Goal: Information Seeking & Learning: Learn about a topic

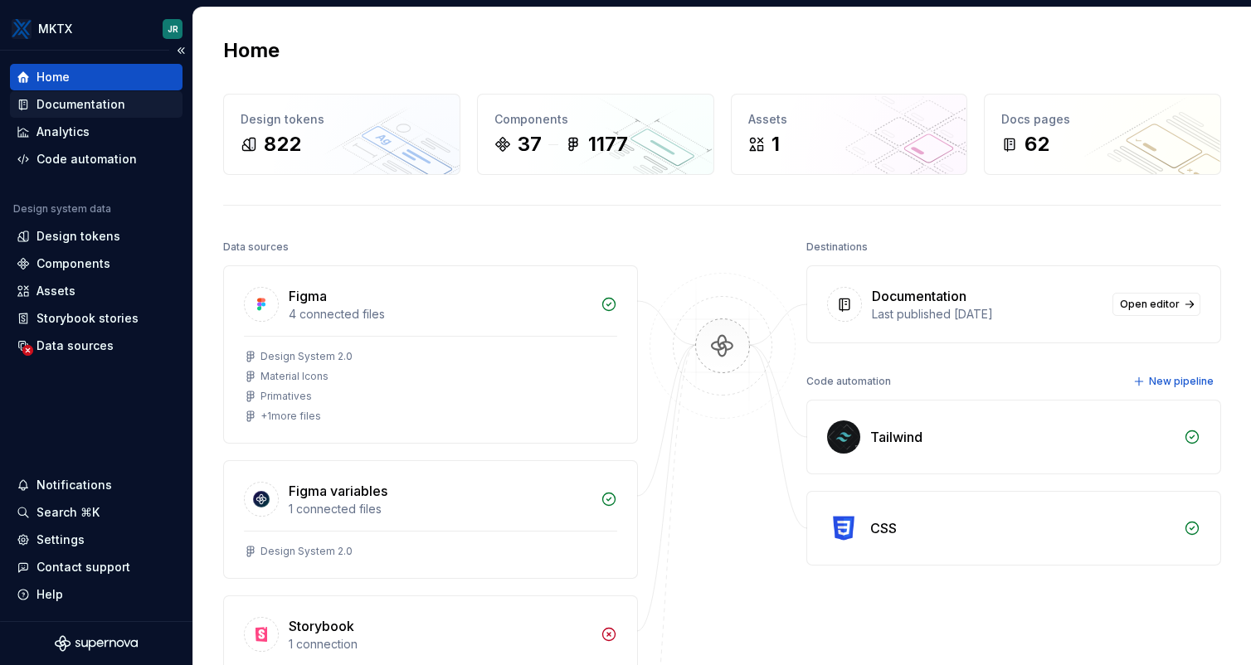
click at [85, 108] on div "Documentation" at bounding box center [81, 104] width 89 height 17
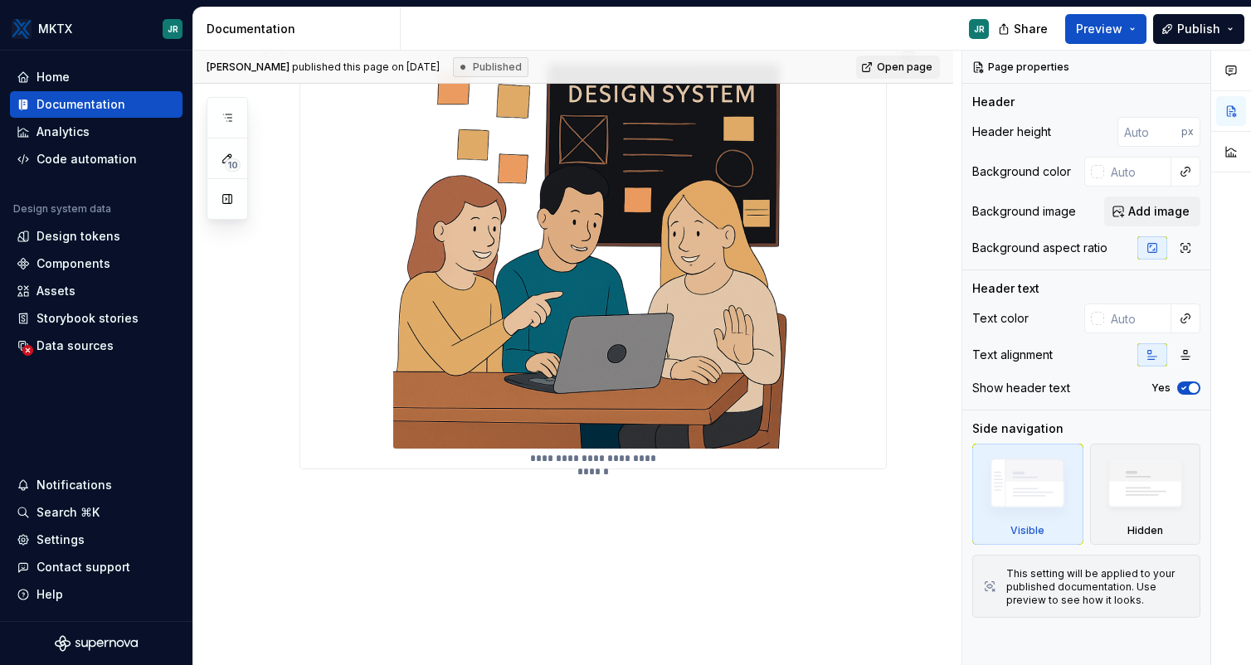
scroll to position [332, 0]
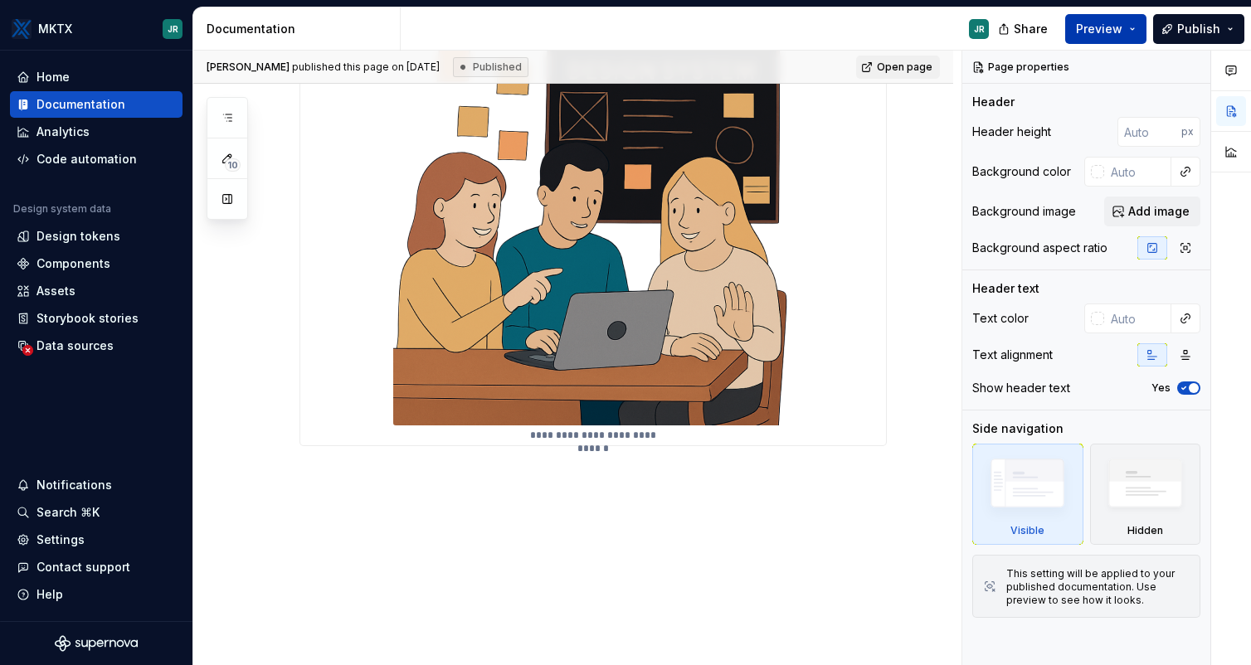
click at [1143, 30] on button "Preview" at bounding box center [1105, 29] width 81 height 30
click at [913, 313] on div "**********" at bounding box center [573, 309] width 760 height 714
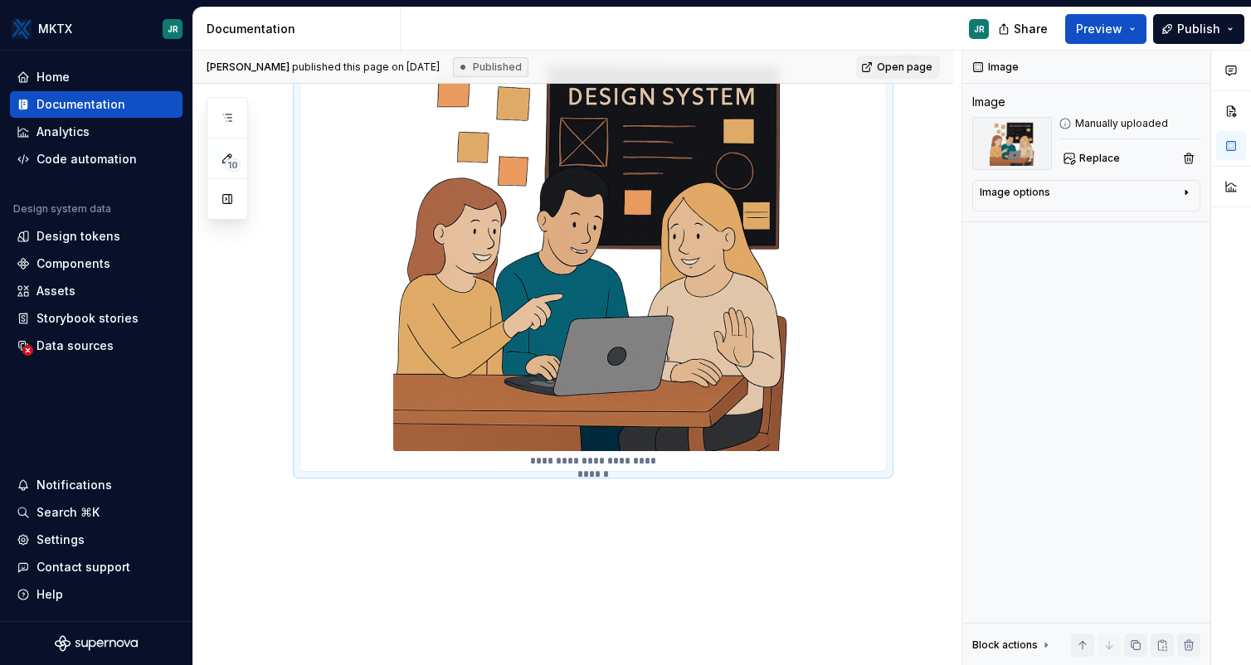
scroll to position [0, 0]
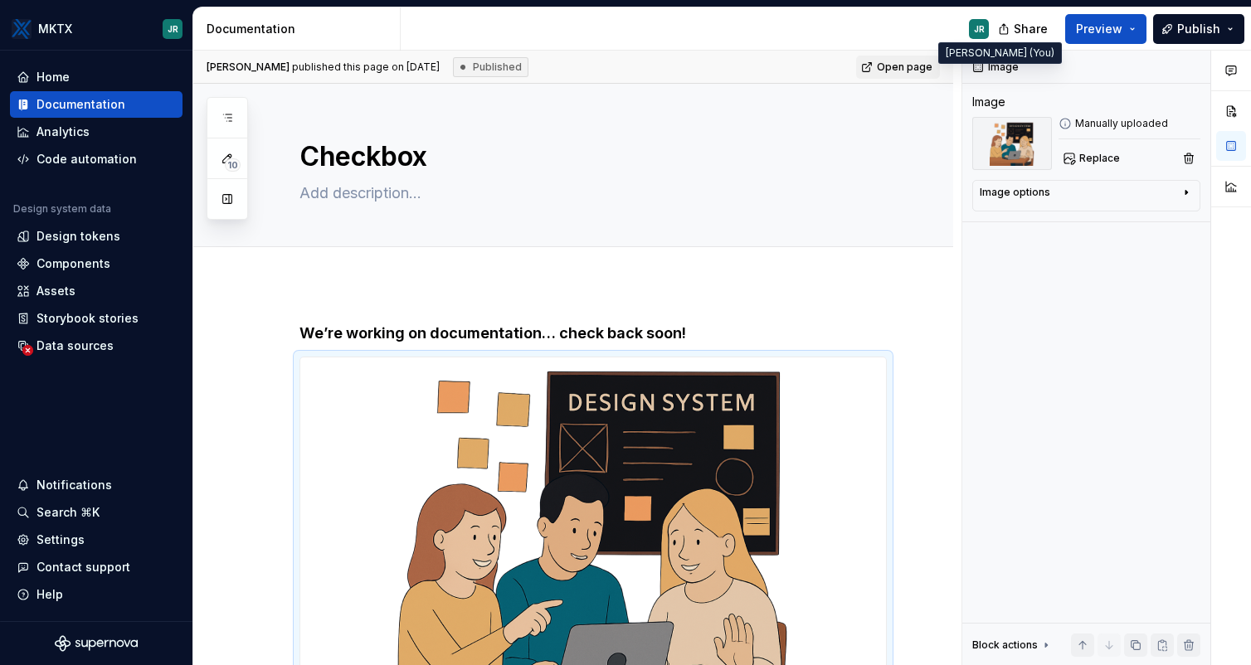
click at [982, 35] on div "JR" at bounding box center [979, 28] width 11 height 13
click at [110, 235] on div "Design tokens" at bounding box center [79, 236] width 84 height 17
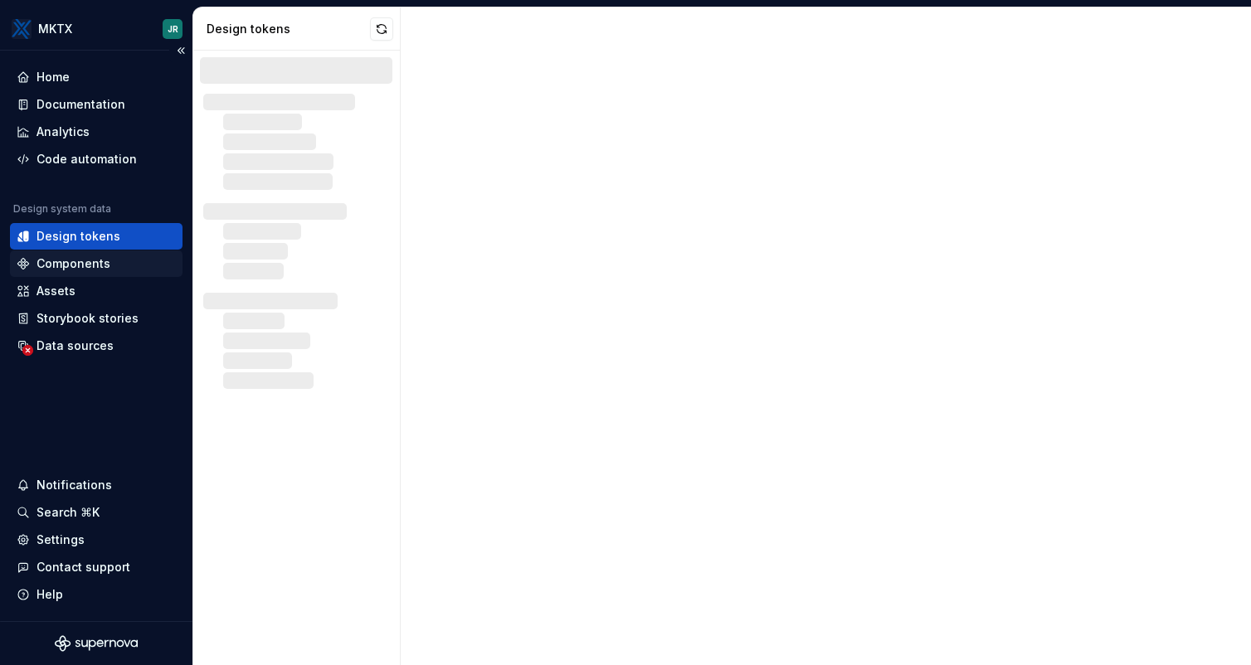
click at [87, 259] on div "Components" at bounding box center [74, 264] width 74 height 17
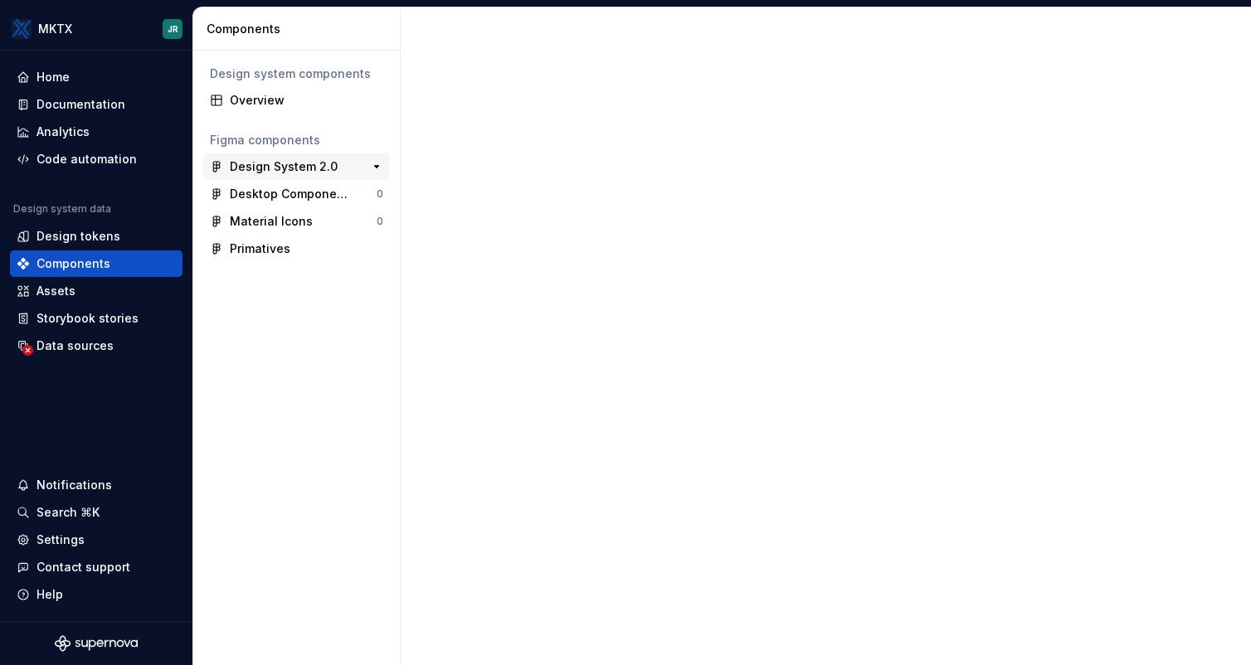
click at [323, 167] on div "Design System 2.0" at bounding box center [284, 166] width 108 height 17
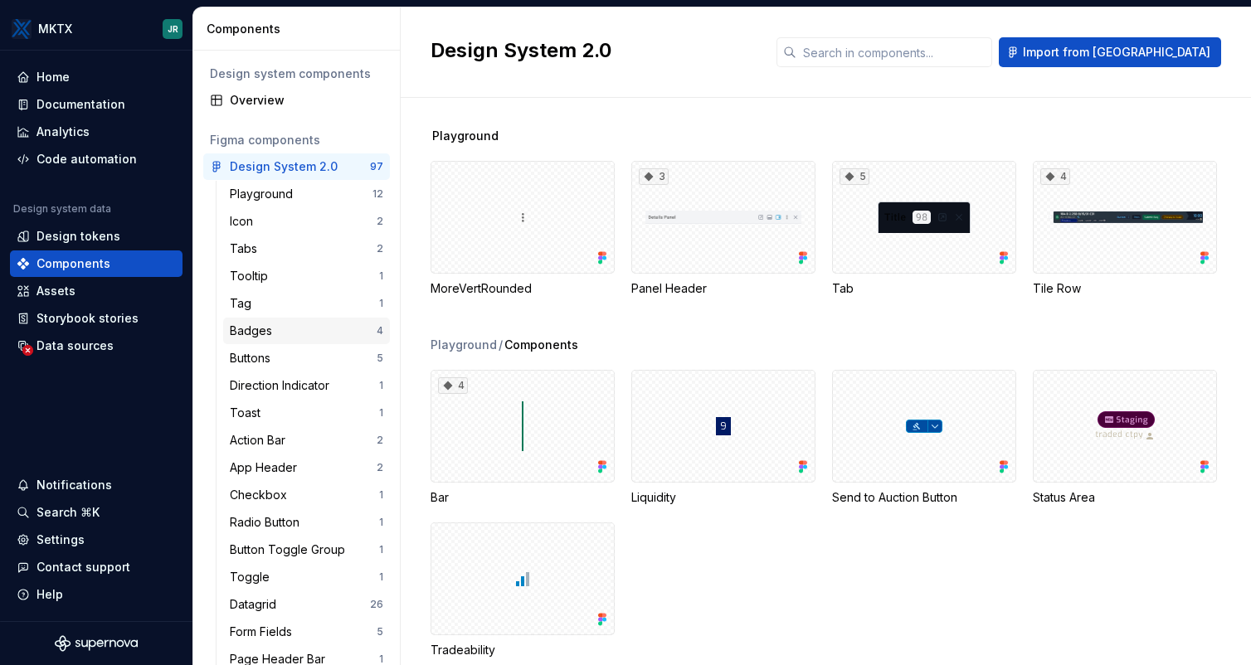
scroll to position [59, 0]
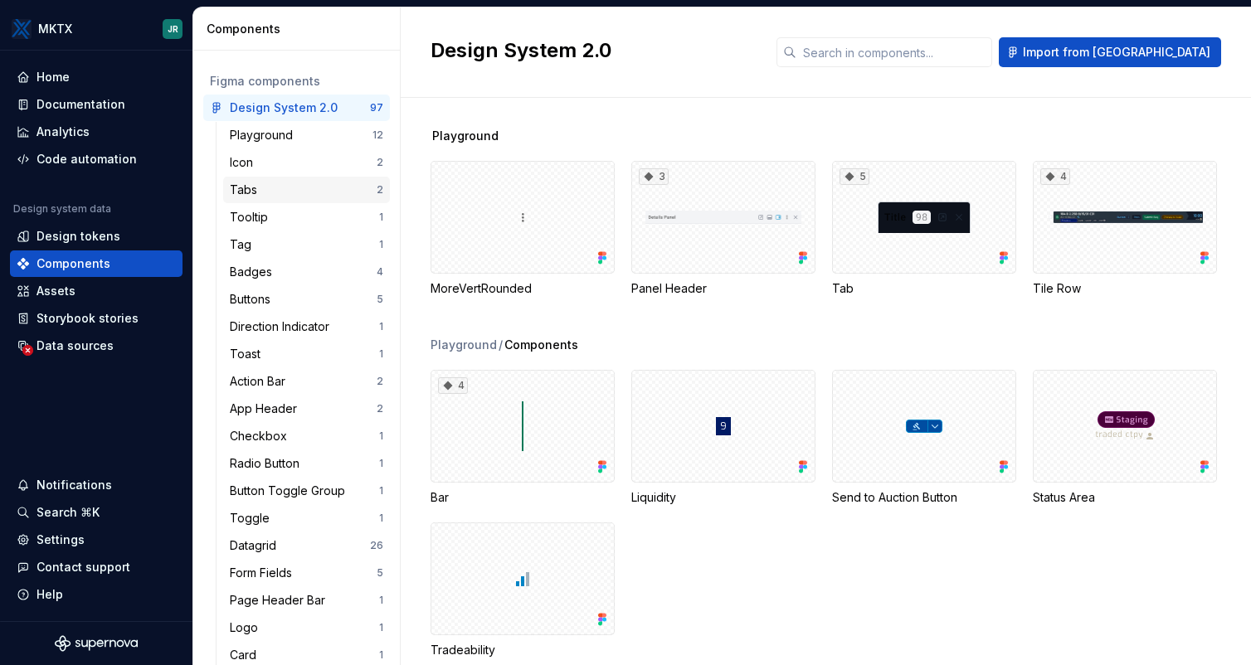
click at [281, 202] on div "Tabs 2" at bounding box center [306, 190] width 167 height 27
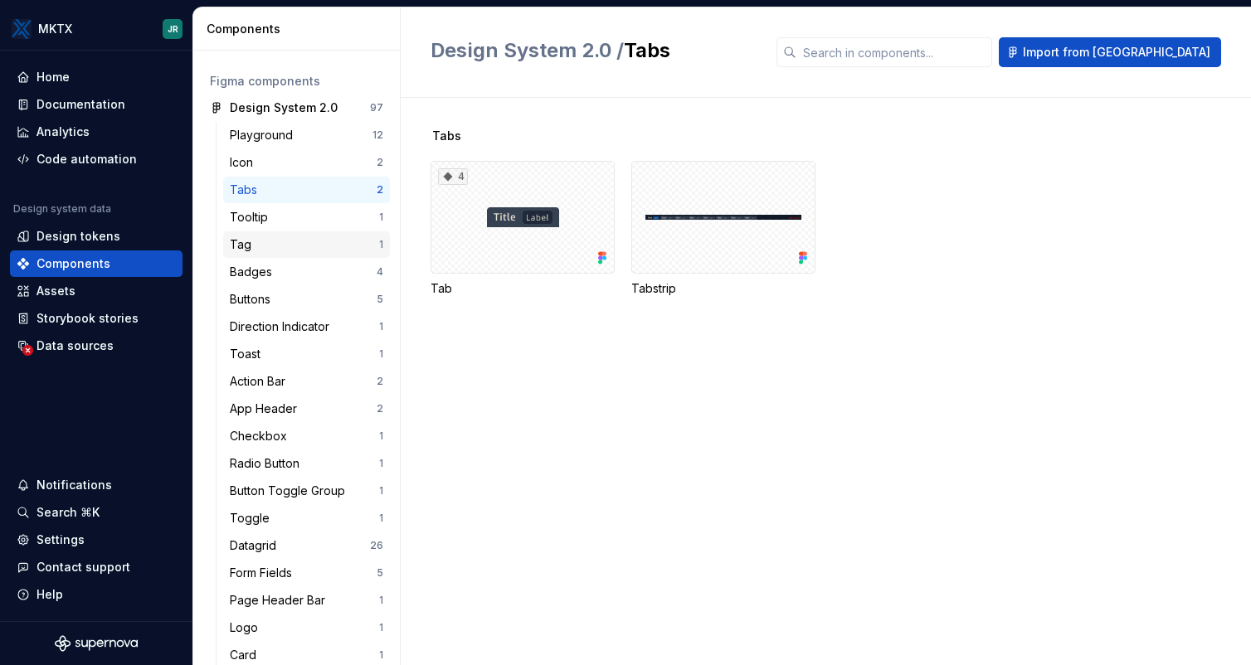
click at [247, 232] on div "Tag 1" at bounding box center [306, 244] width 167 height 27
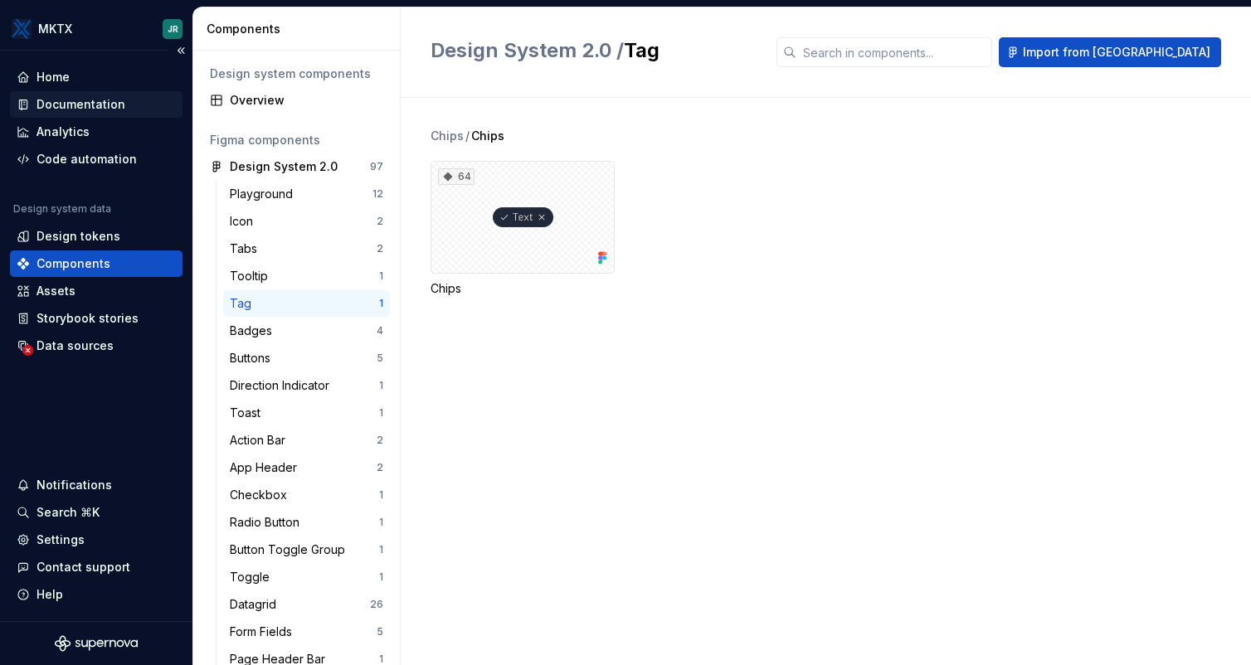
click at [101, 108] on div "Documentation" at bounding box center [81, 104] width 89 height 17
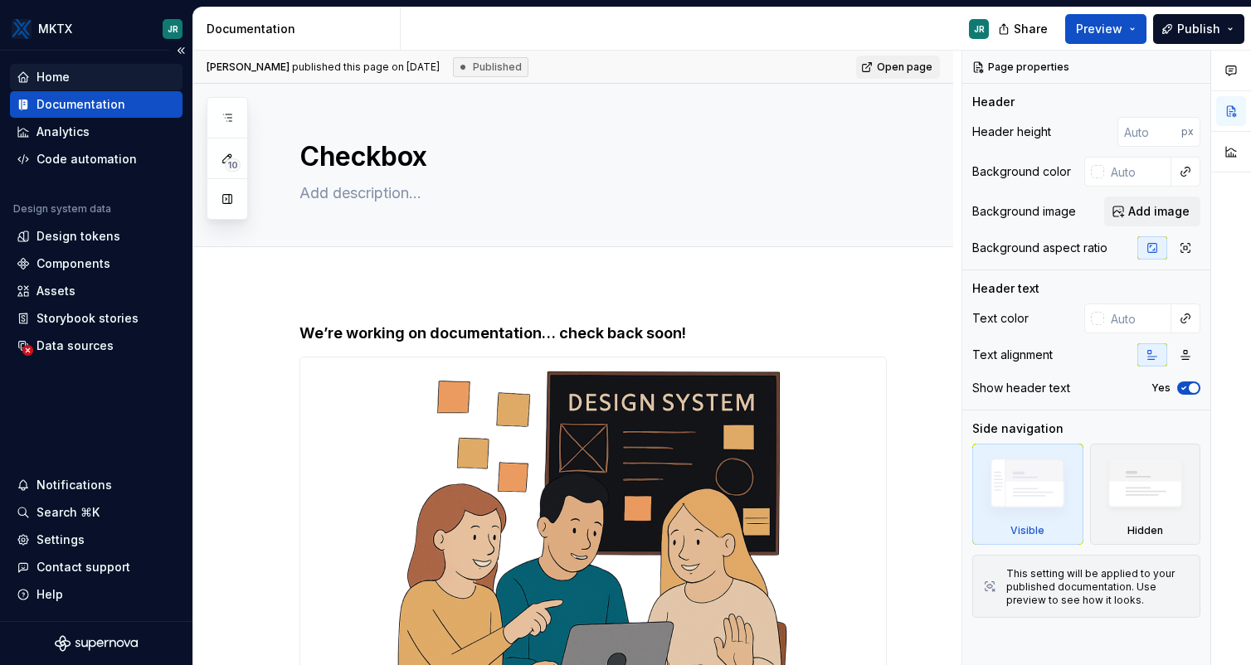
click at [61, 76] on div "Home" at bounding box center [53, 77] width 33 height 17
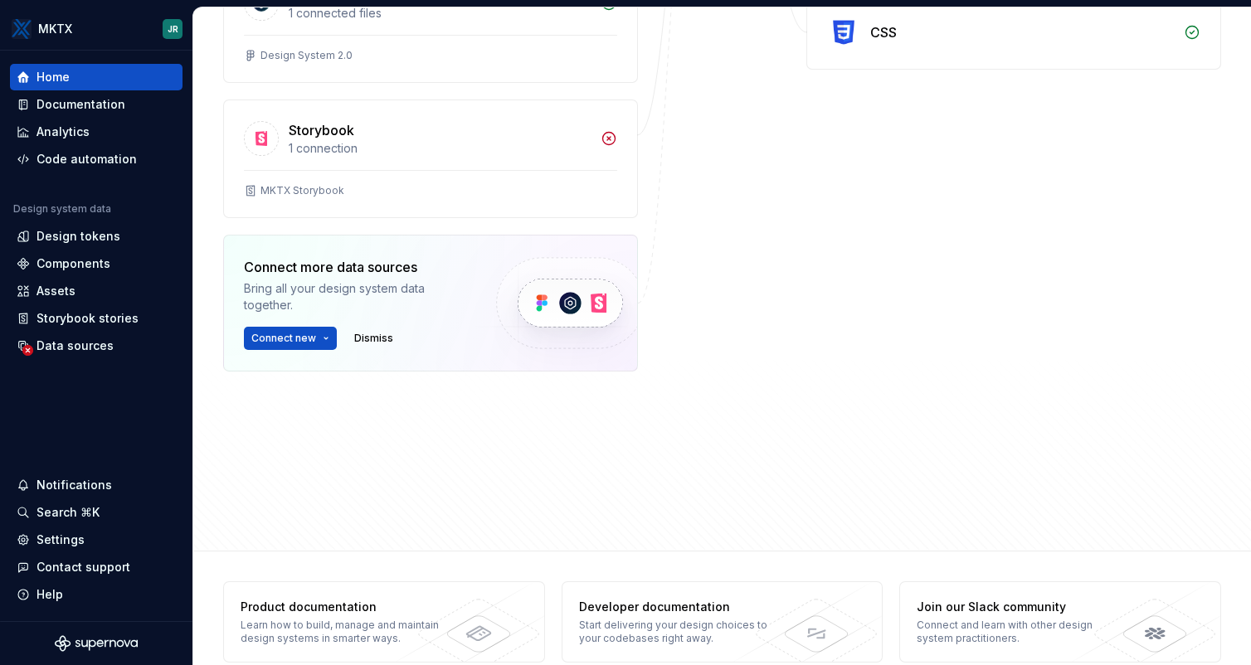
scroll to position [523, 0]
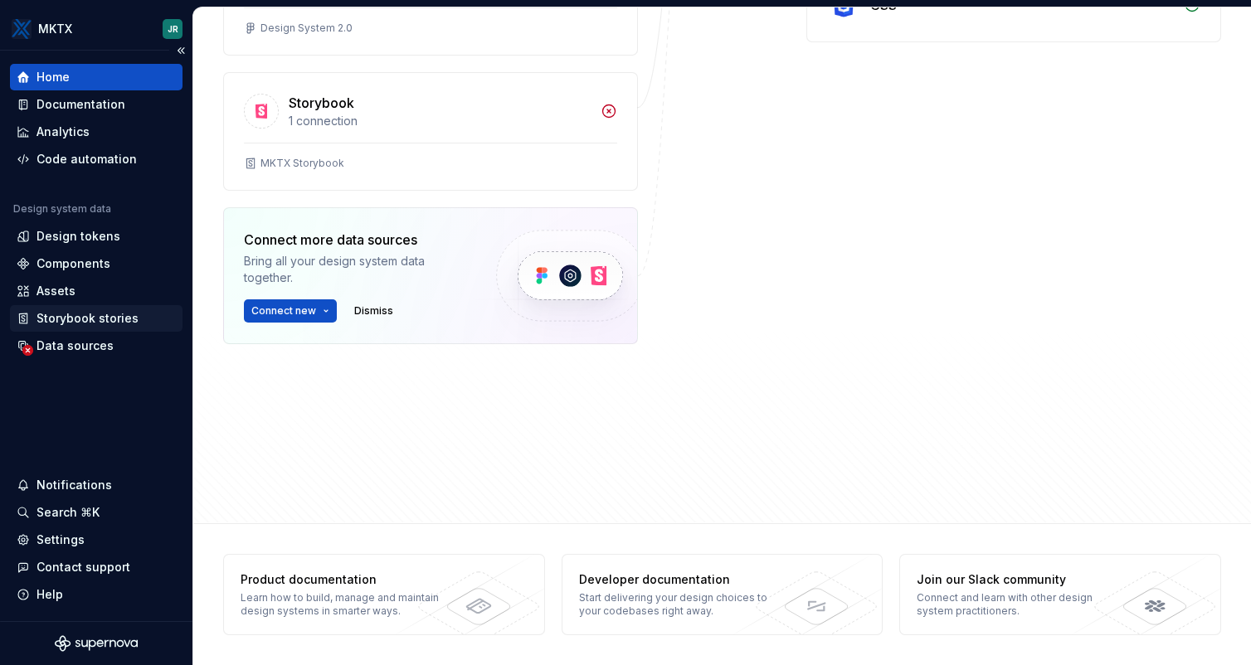
click at [107, 318] on div "Storybook stories" at bounding box center [88, 318] width 102 height 17
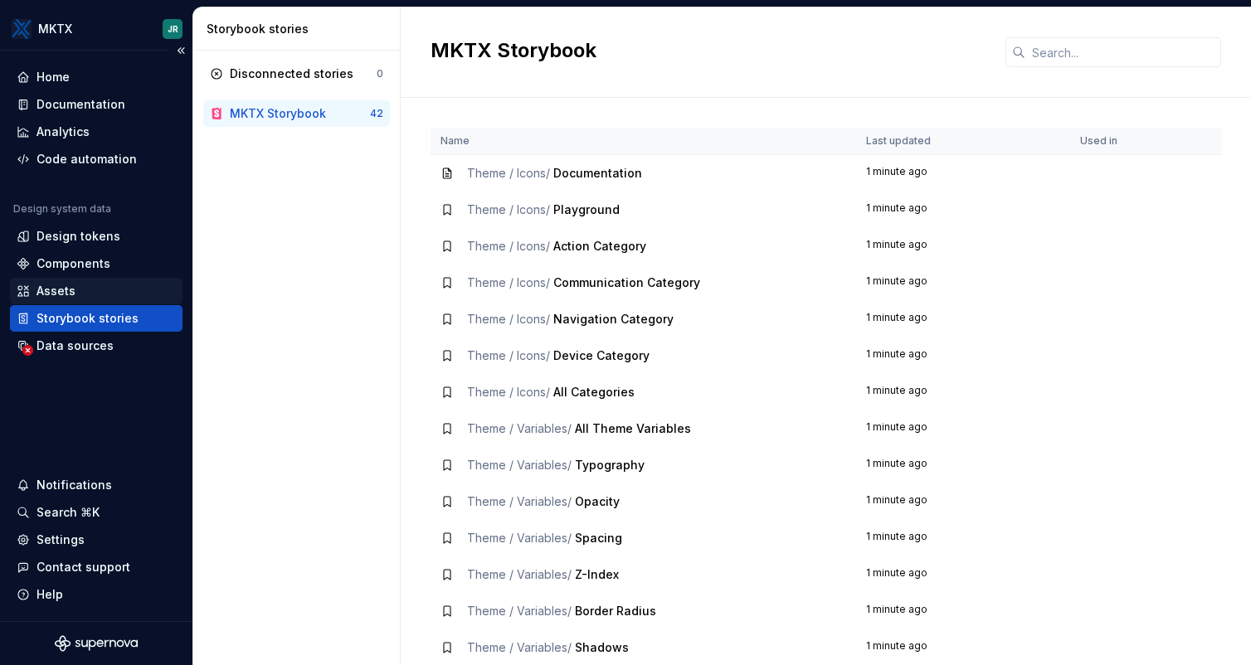
click at [77, 286] on div "Assets" at bounding box center [96, 291] width 159 height 17
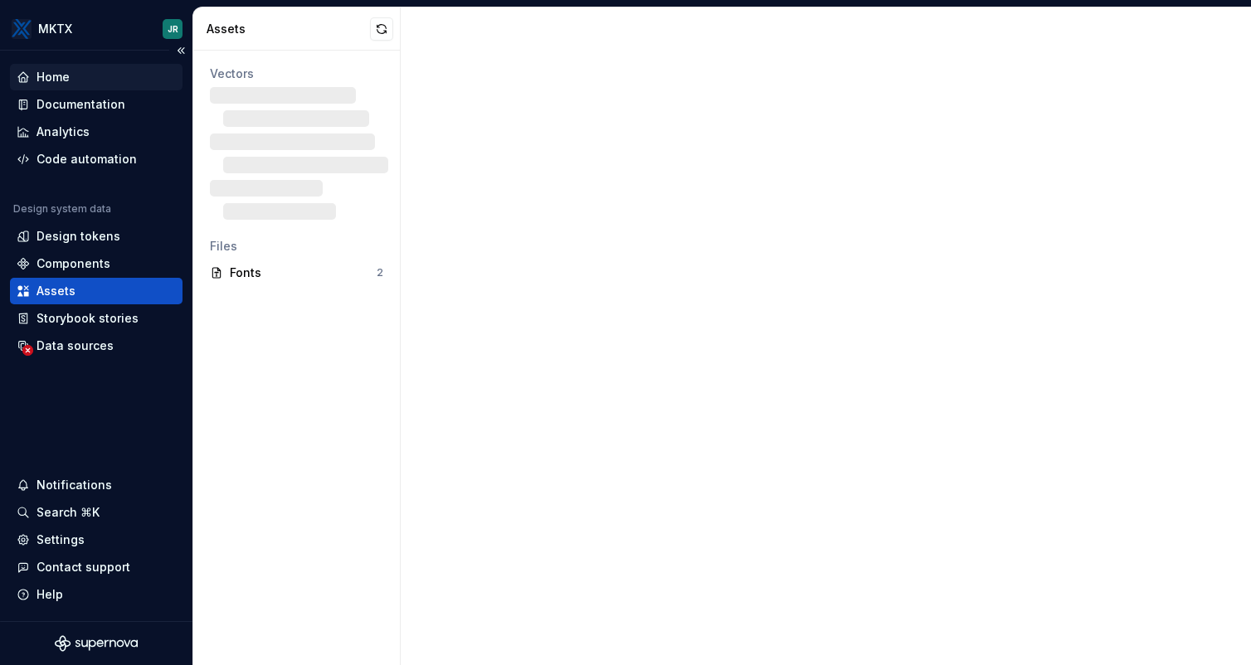
click at [139, 79] on div "Home" at bounding box center [96, 77] width 159 height 17
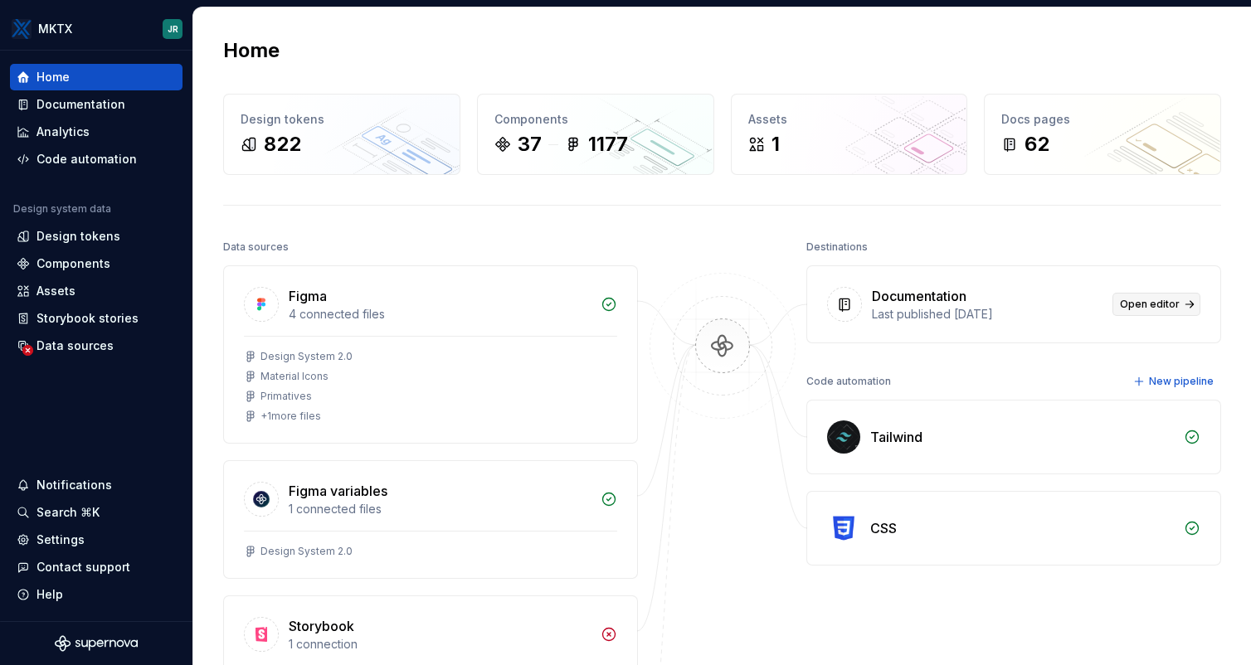
click at [1183, 301] on link "Open editor" at bounding box center [1157, 304] width 88 height 23
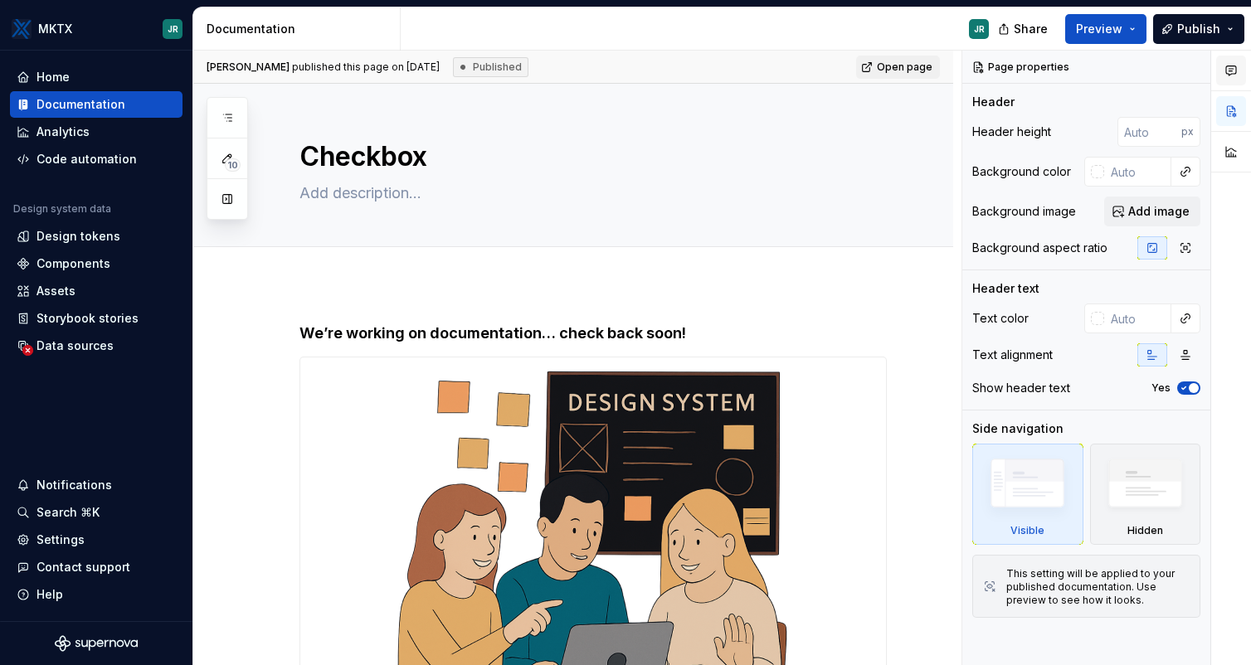
click at [1229, 68] on icon "button" at bounding box center [1231, 70] width 10 height 9
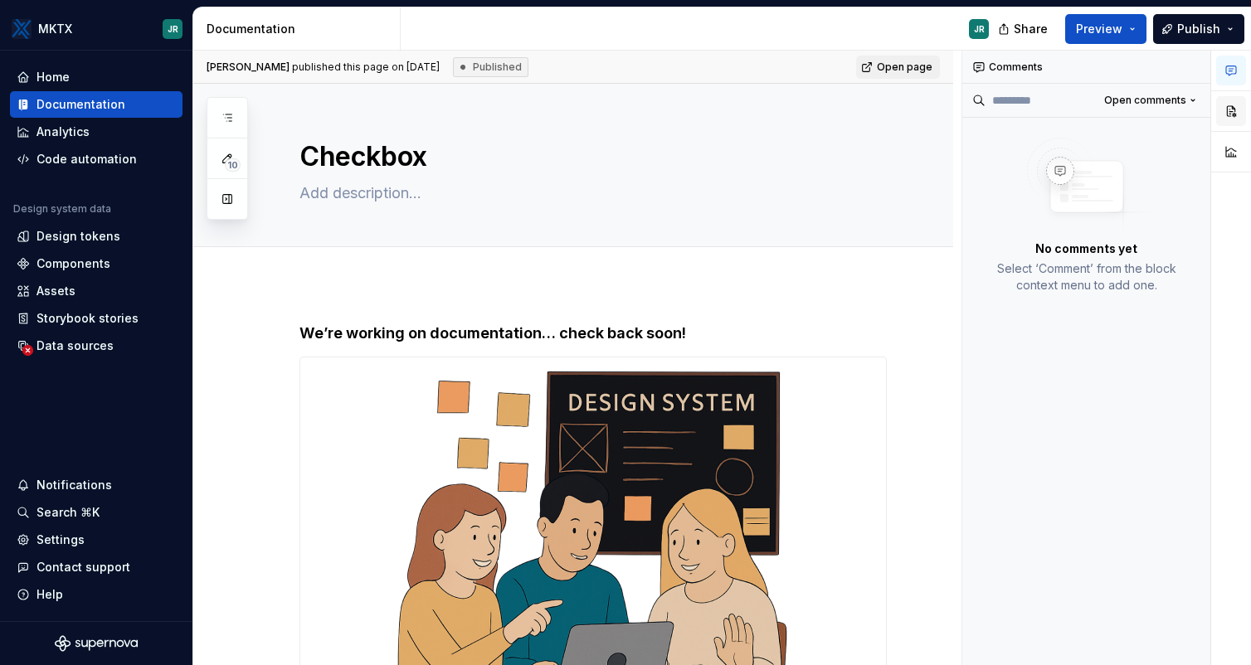
click at [1233, 122] on button "button" at bounding box center [1231, 111] width 30 height 30
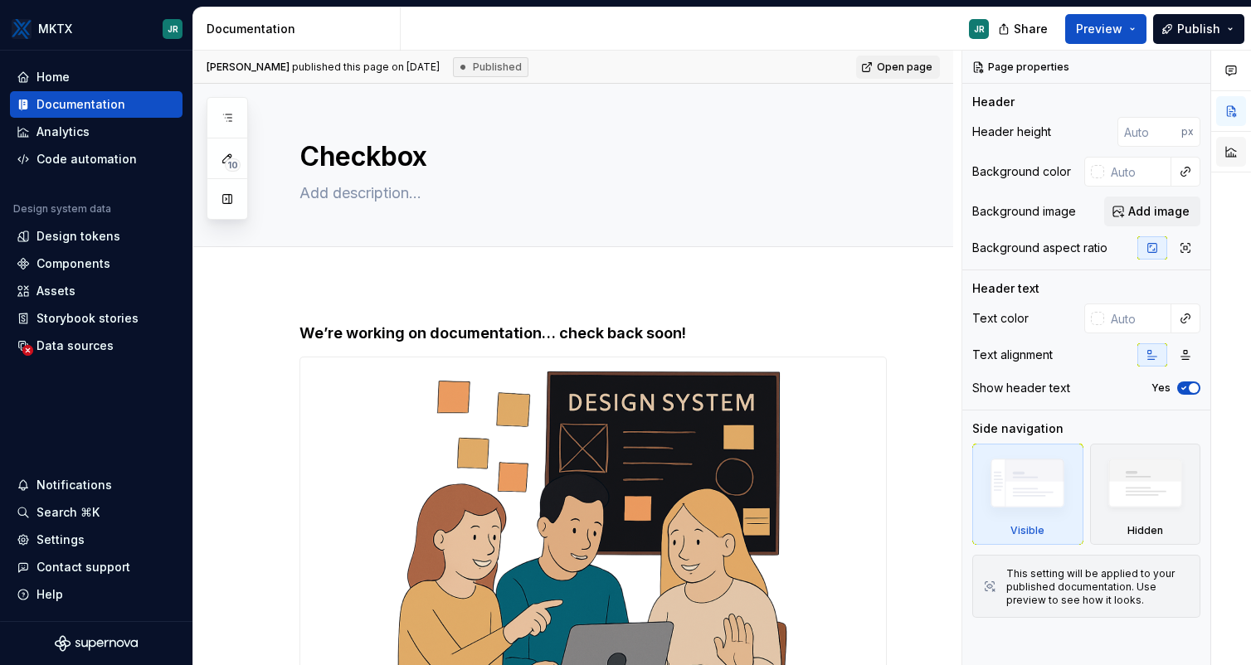
click at [1234, 162] on button "button" at bounding box center [1231, 152] width 30 height 30
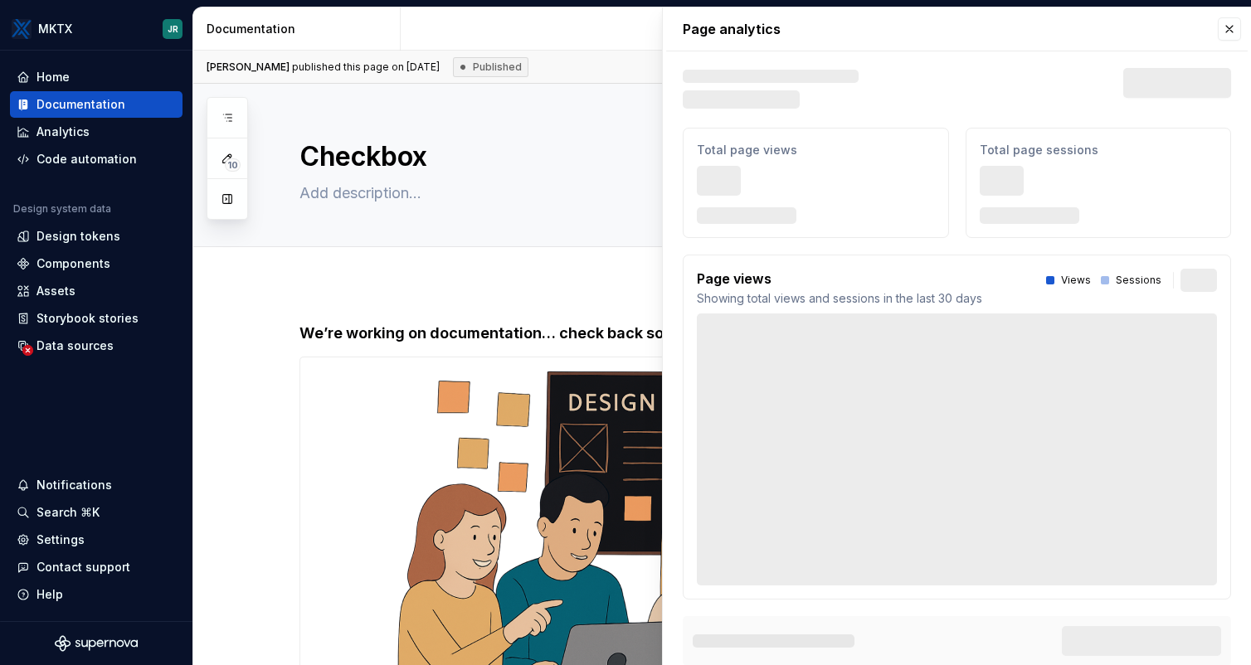
click at [604, 289] on div "**********" at bounding box center [573, 641] width 760 height 714
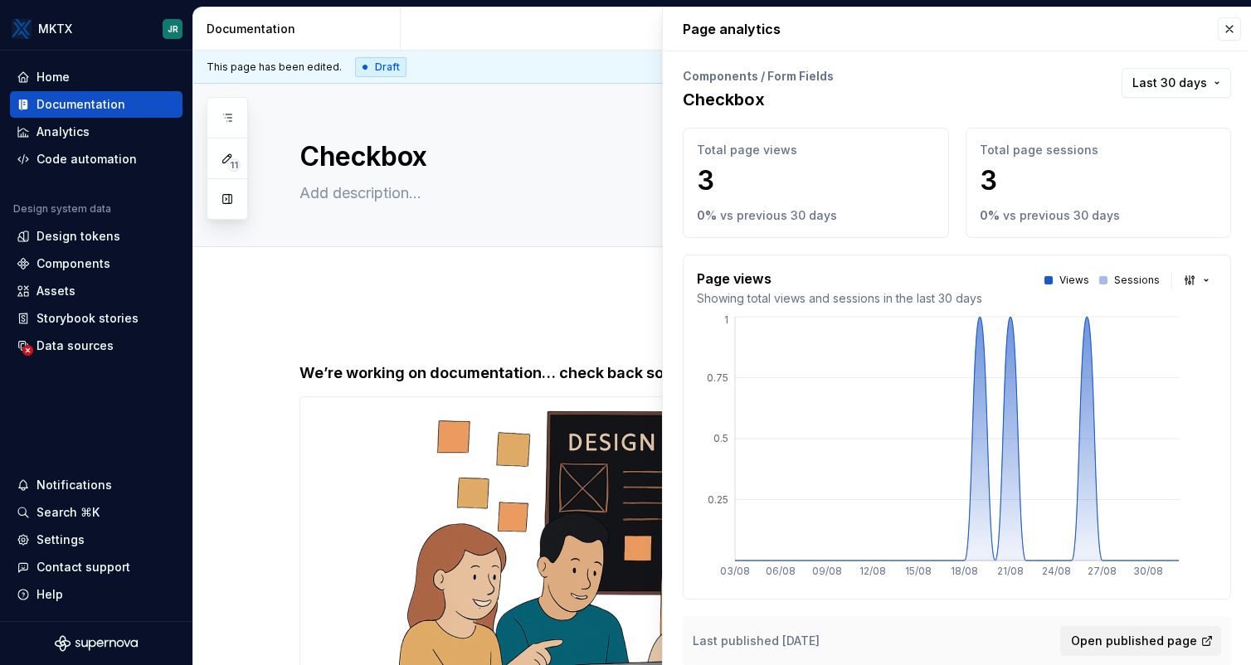
click at [1206, 15] on p "Page analytics" at bounding box center [957, 28] width 548 height 43
click at [1234, 29] on button "button" at bounding box center [1229, 28] width 23 height 23
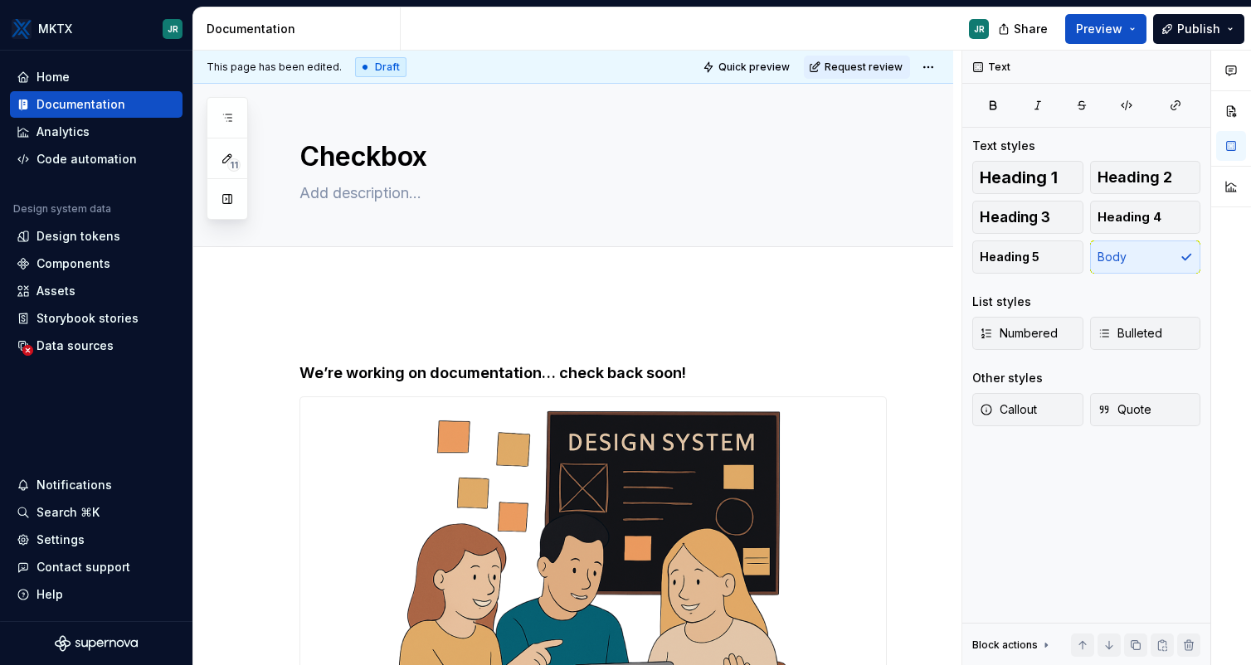
click at [718, 299] on div "**********" at bounding box center [573, 661] width 760 height 754
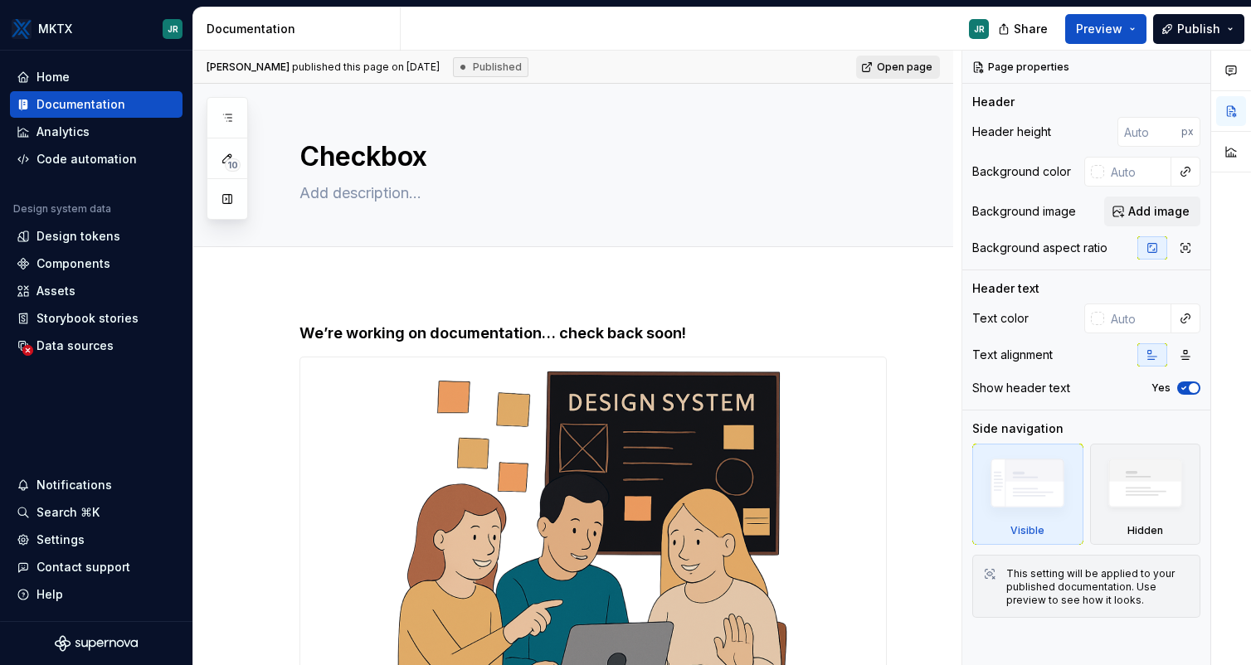
click at [911, 75] on link "Open page" at bounding box center [898, 67] width 84 height 23
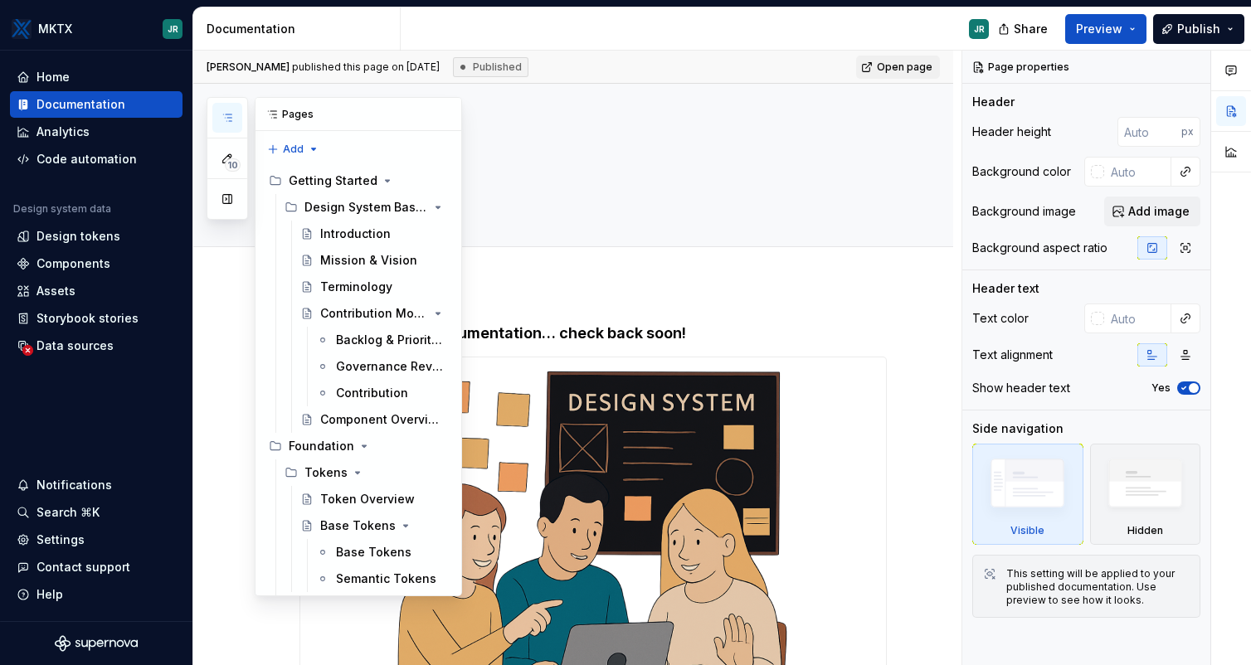
click at [235, 117] on button "button" at bounding box center [227, 118] width 30 height 30
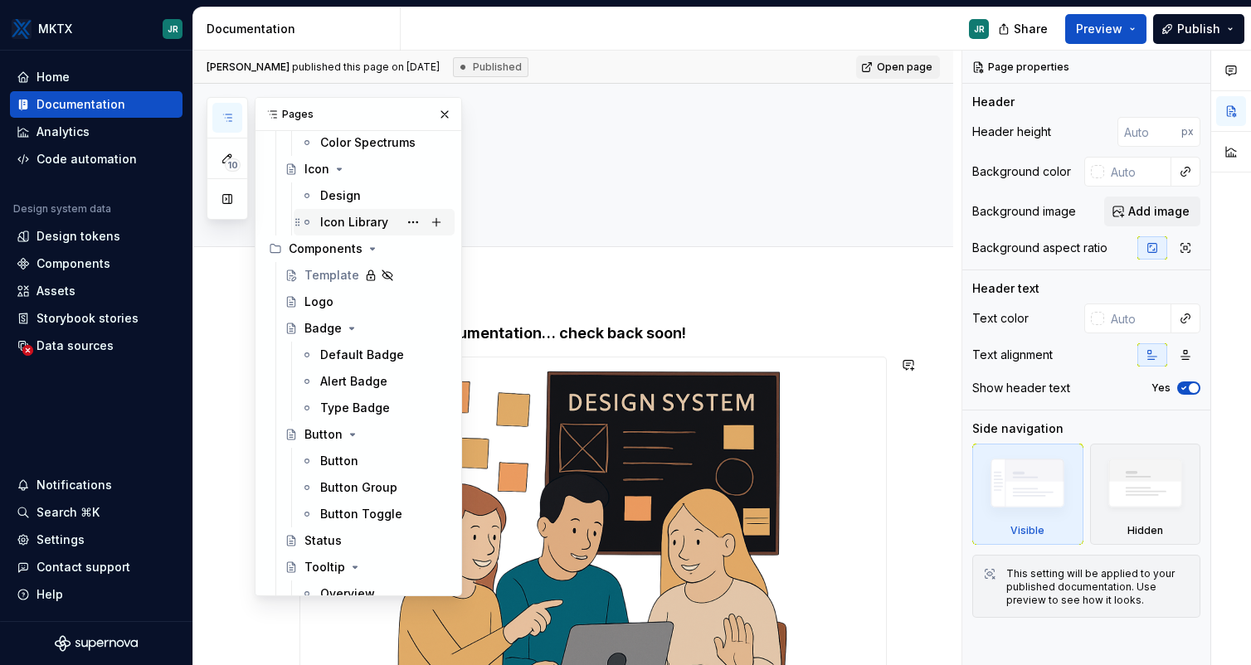
scroll to position [529, 0]
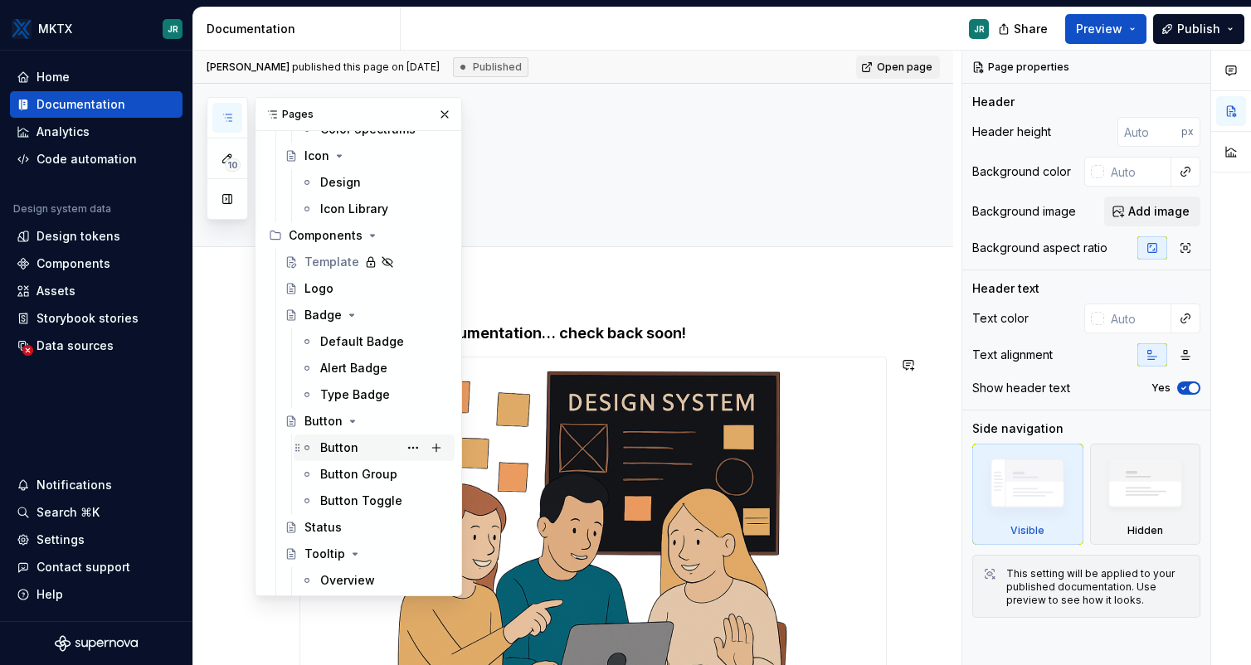
click at [347, 441] on div "Button" at bounding box center [339, 448] width 38 height 17
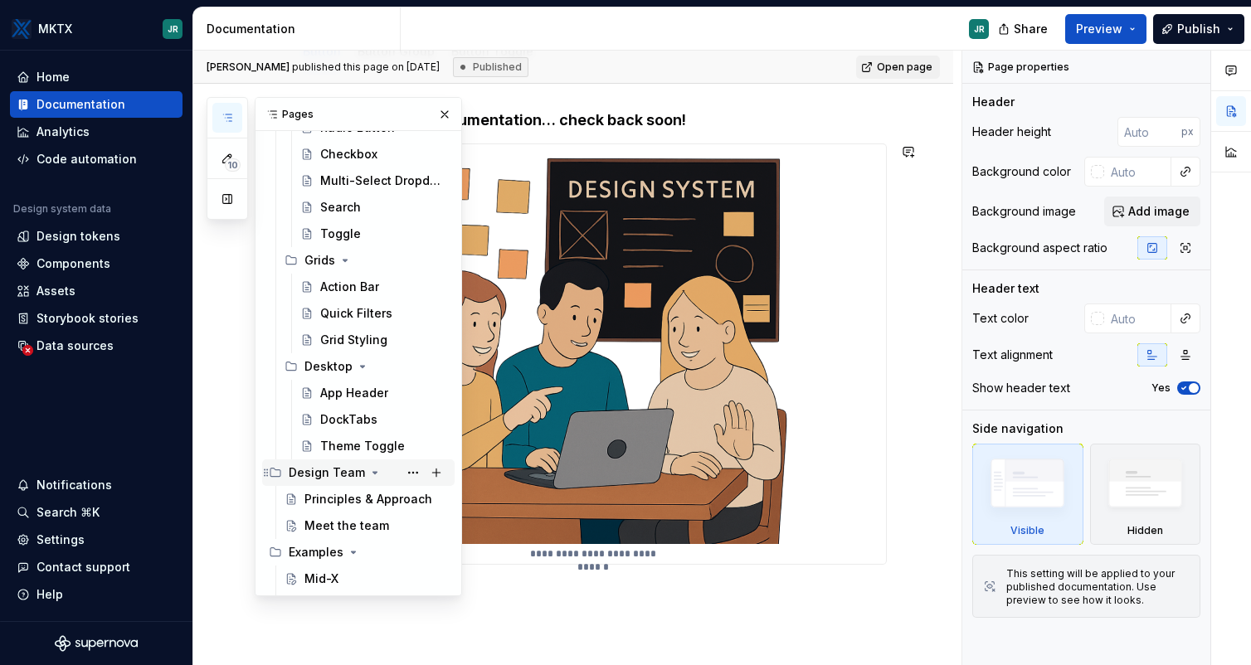
scroll to position [1805, 0]
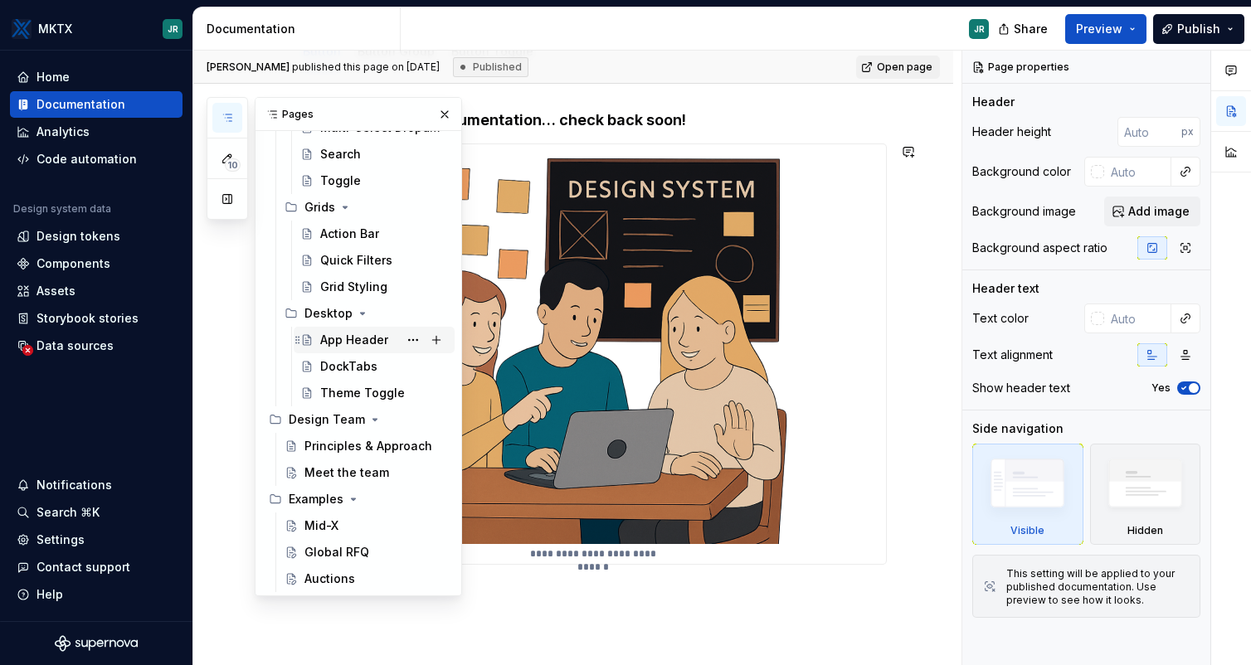
click at [368, 344] on div "App Header" at bounding box center [354, 340] width 68 height 17
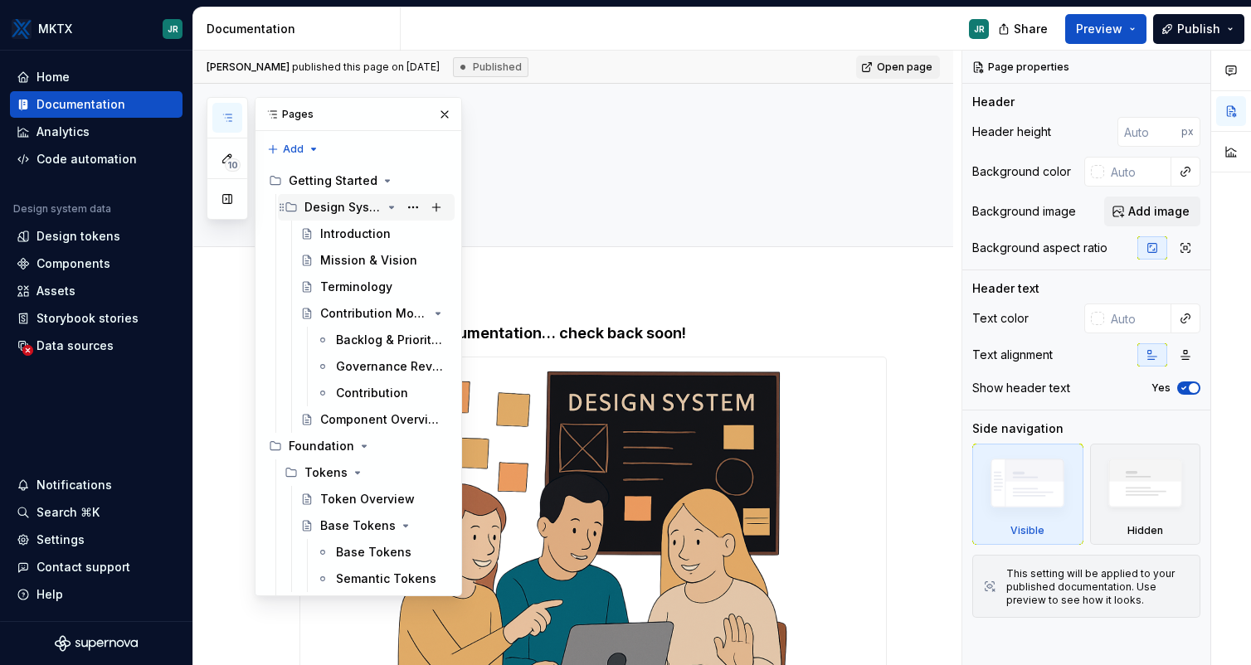
click at [355, 210] on div "Design System Basics" at bounding box center [342, 207] width 77 height 17
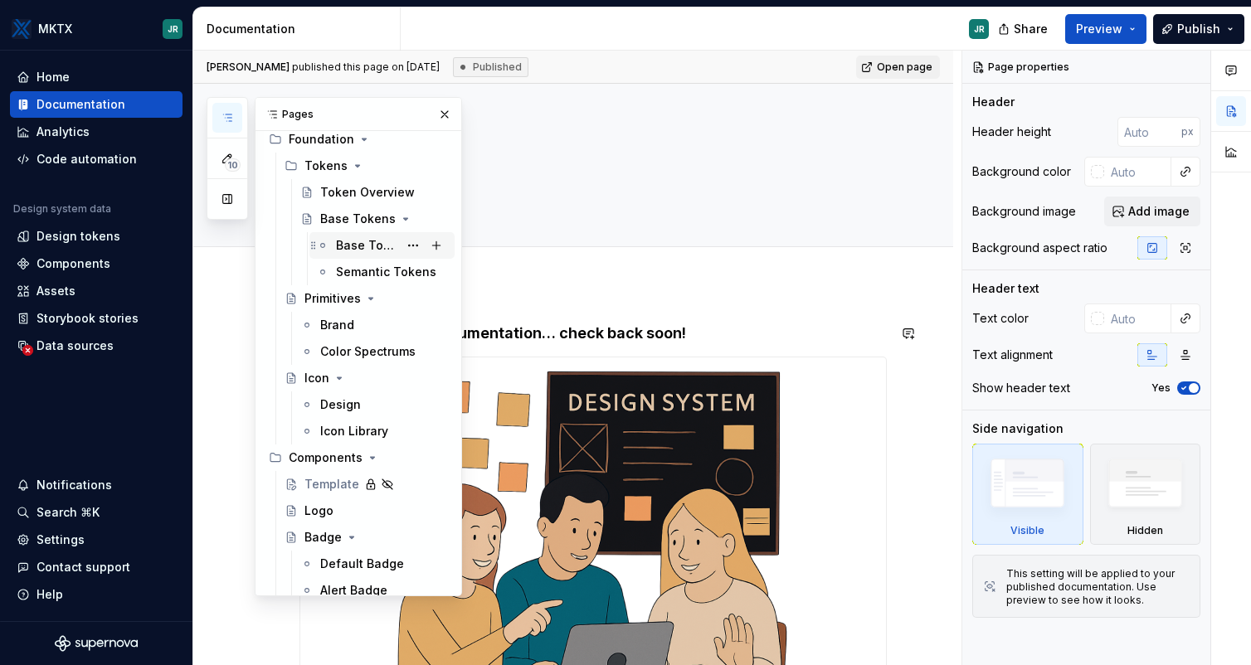
scroll to position [112, 0]
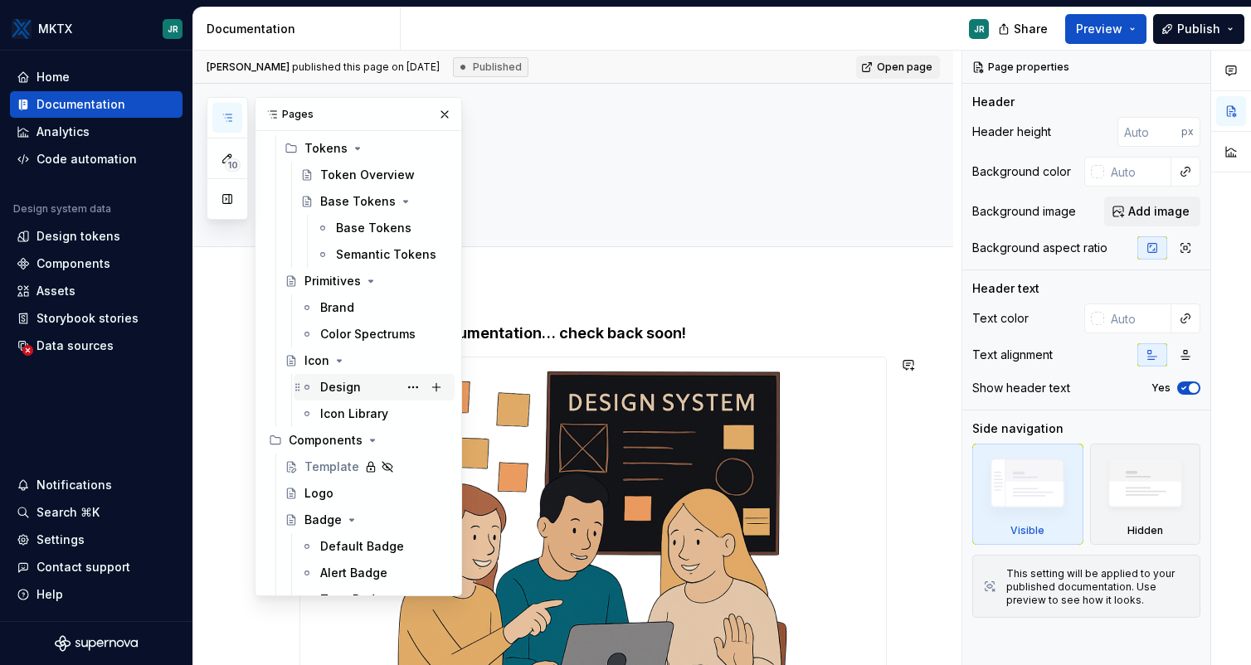
click at [343, 379] on div "Design" at bounding box center [340, 387] width 41 height 17
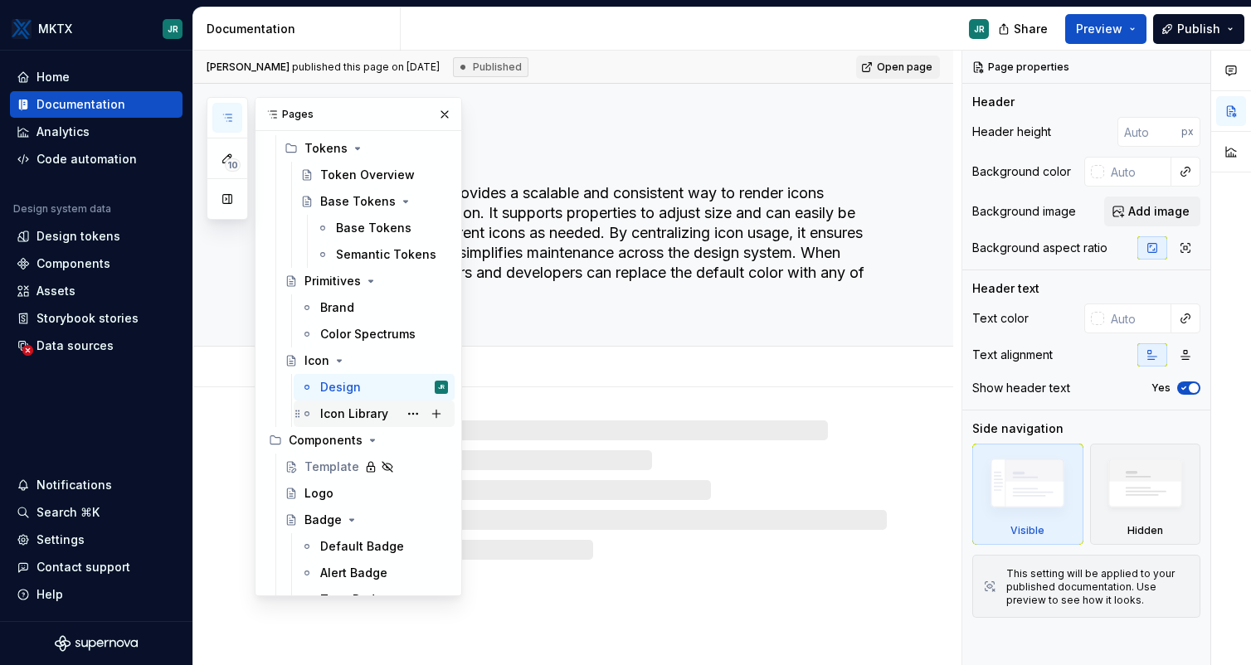
click at [343, 422] on div "Icon Library" at bounding box center [384, 413] width 128 height 23
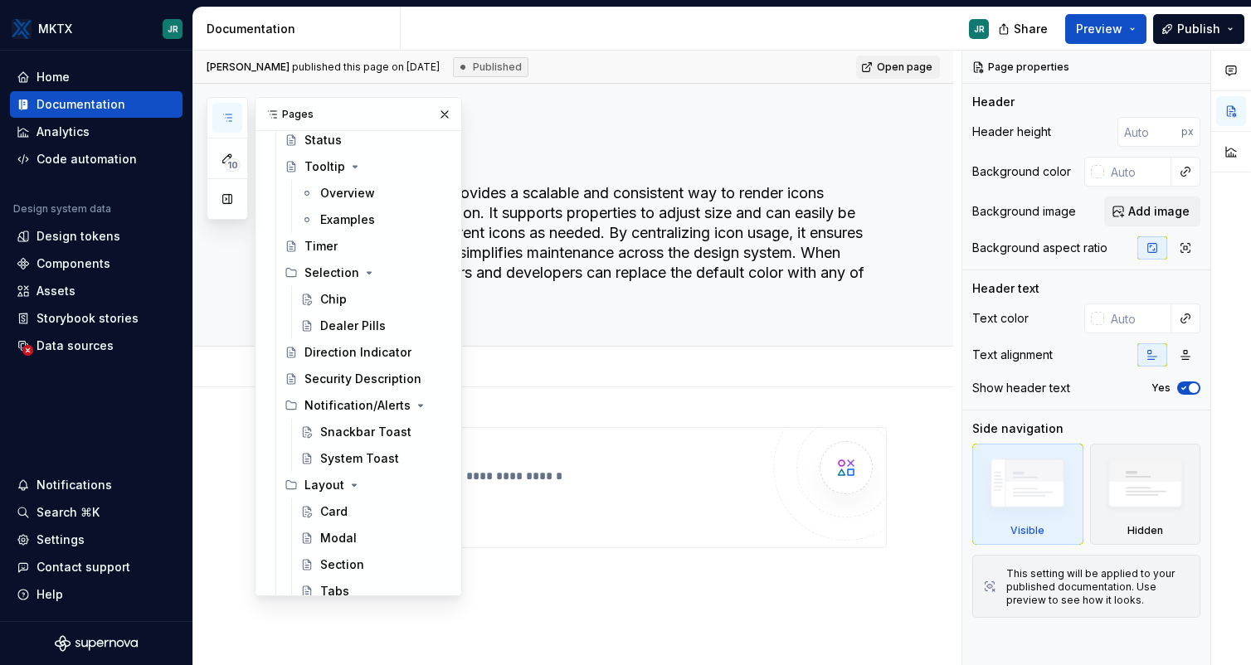
scroll to position [714, 0]
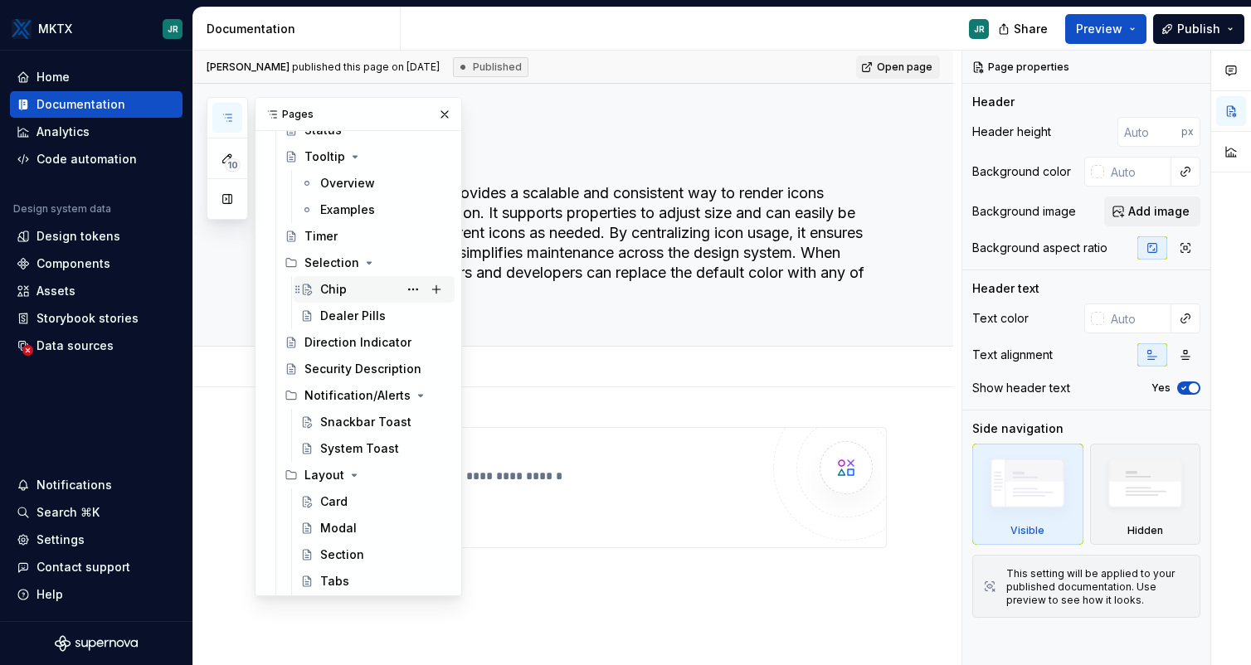
click at [354, 294] on div "Chip" at bounding box center [384, 289] width 128 height 23
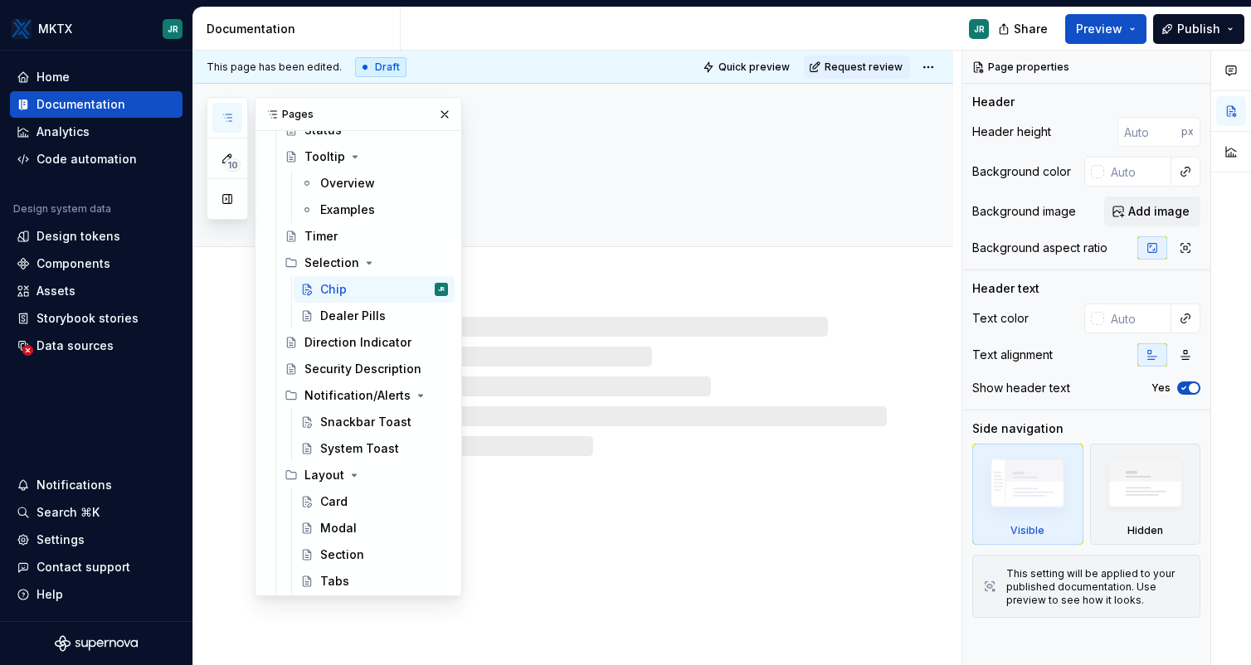
click at [643, 331] on div at bounding box center [592, 386] width 587 height 139
click at [611, 231] on div "Chip" at bounding box center [592, 165] width 587 height 163
click at [370, 310] on div "Dealer Pills" at bounding box center [353, 316] width 66 height 17
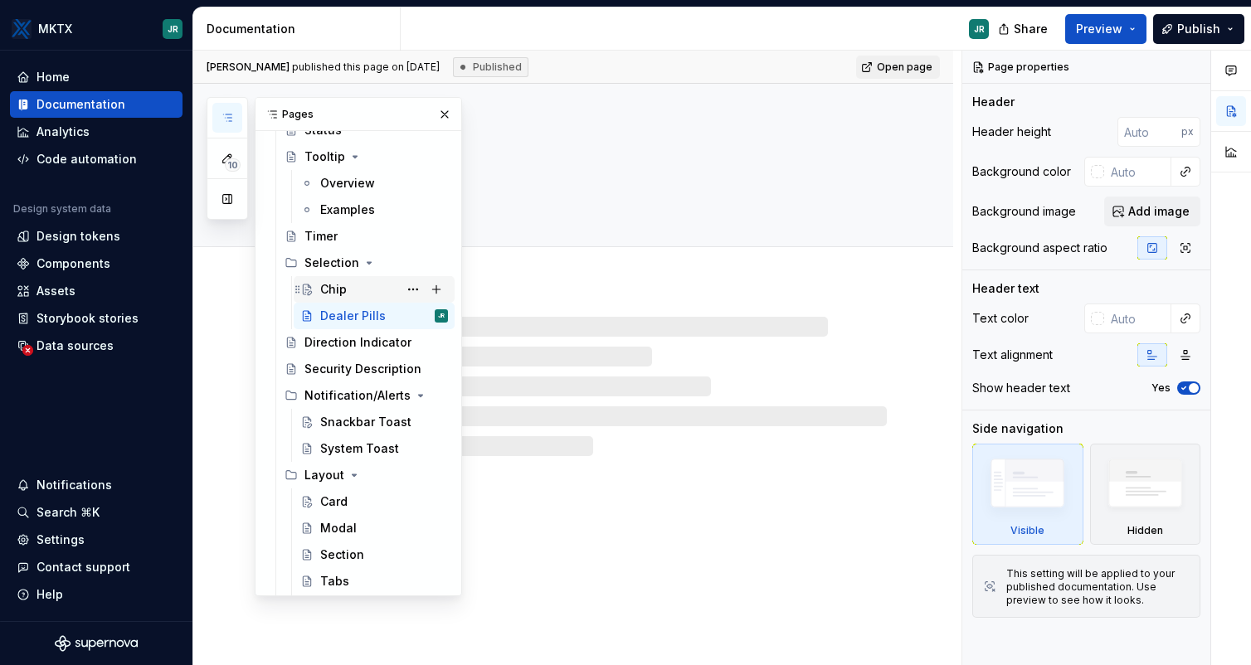
click at [351, 290] on div "Chip" at bounding box center [384, 289] width 128 height 23
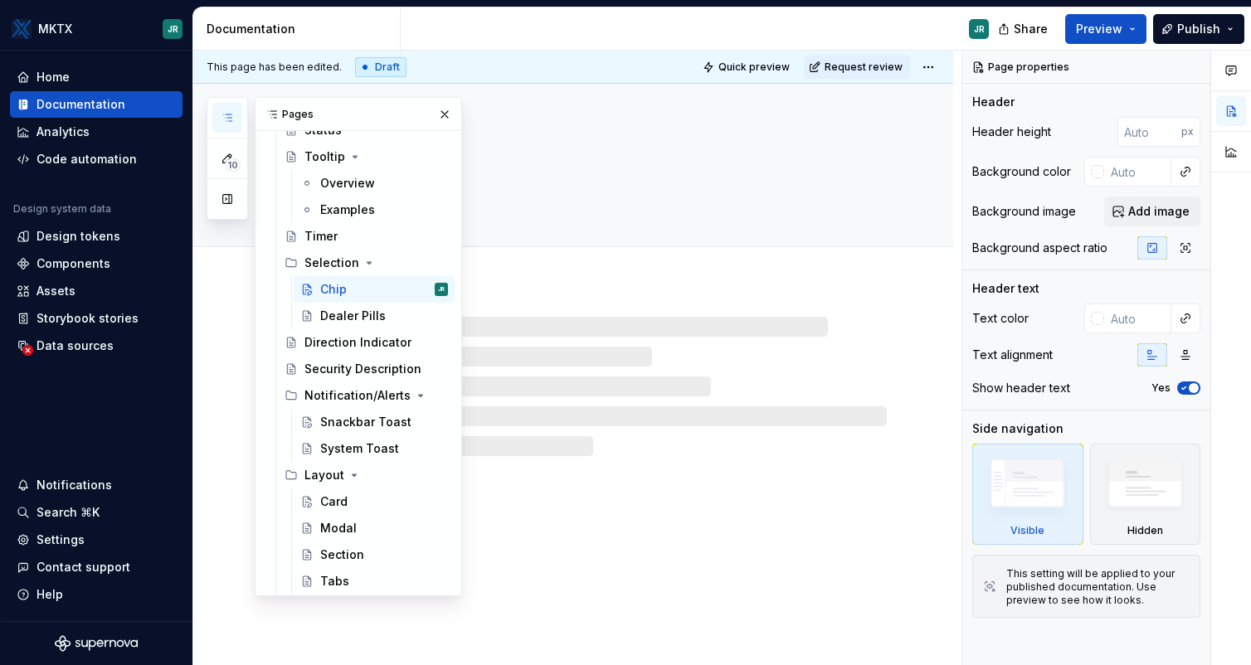
click at [643, 343] on div at bounding box center [592, 386] width 587 height 139
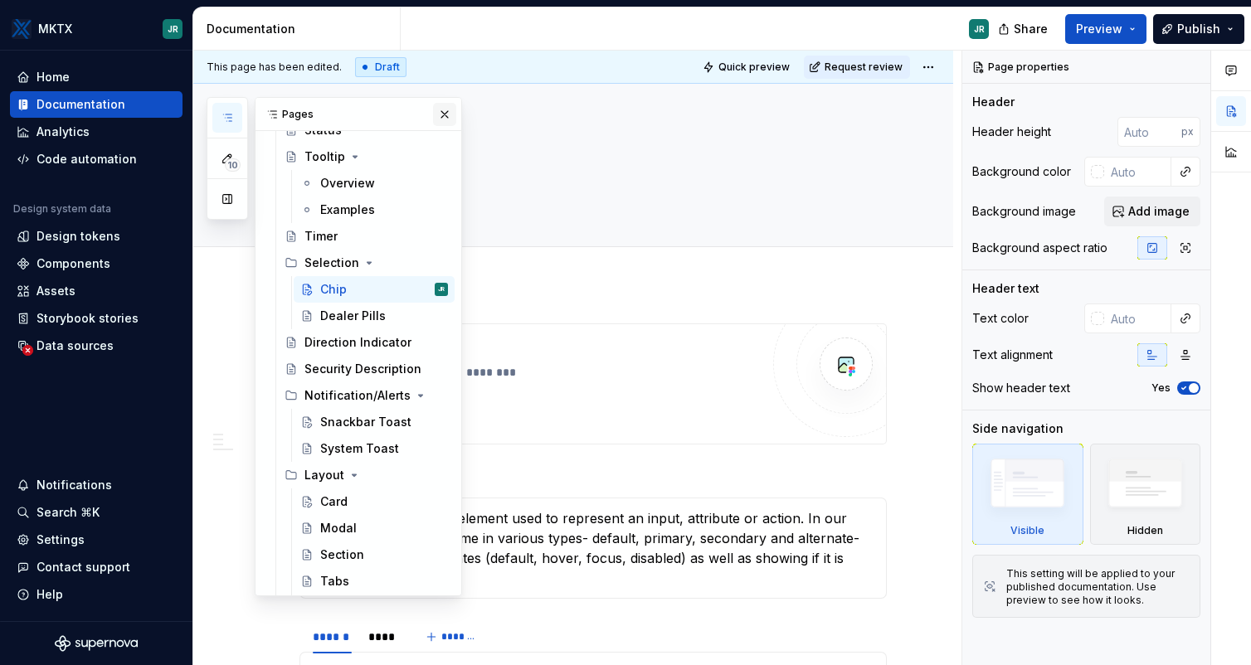
click at [455, 110] on button "button" at bounding box center [444, 114] width 23 height 23
click at [237, 114] on button "button" at bounding box center [227, 118] width 30 height 30
click at [380, 370] on div "Security Description" at bounding box center [351, 369] width 94 height 17
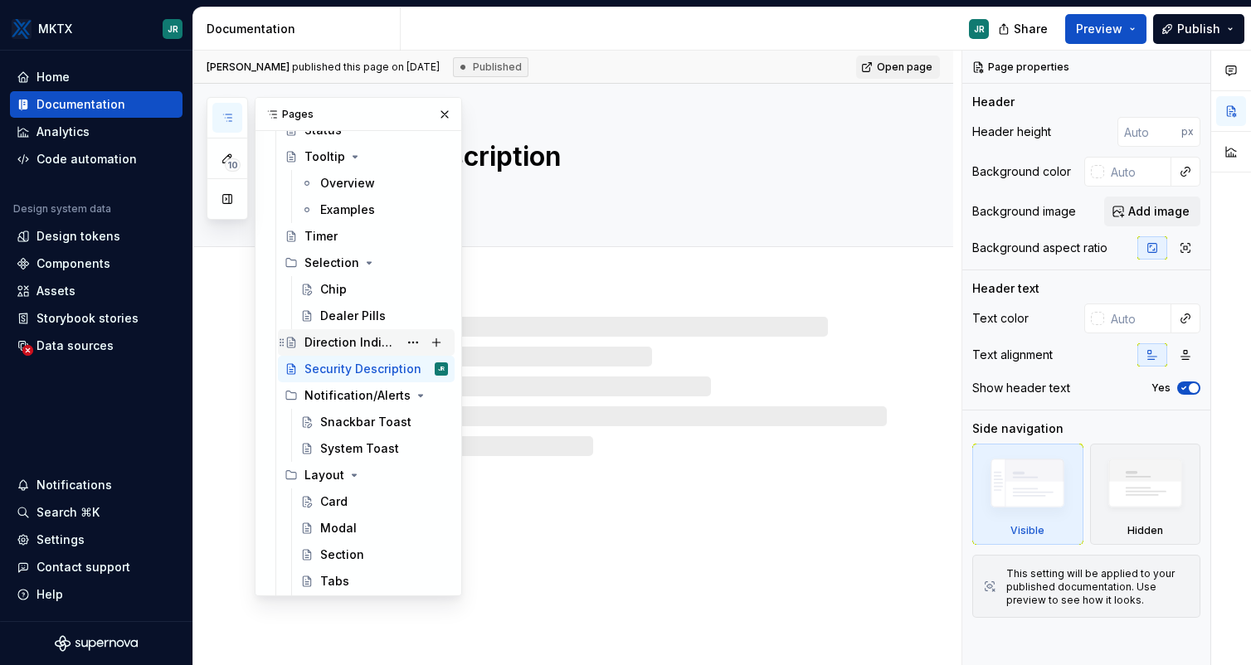
click at [358, 337] on div "Direction Indicator" at bounding box center [351, 342] width 94 height 17
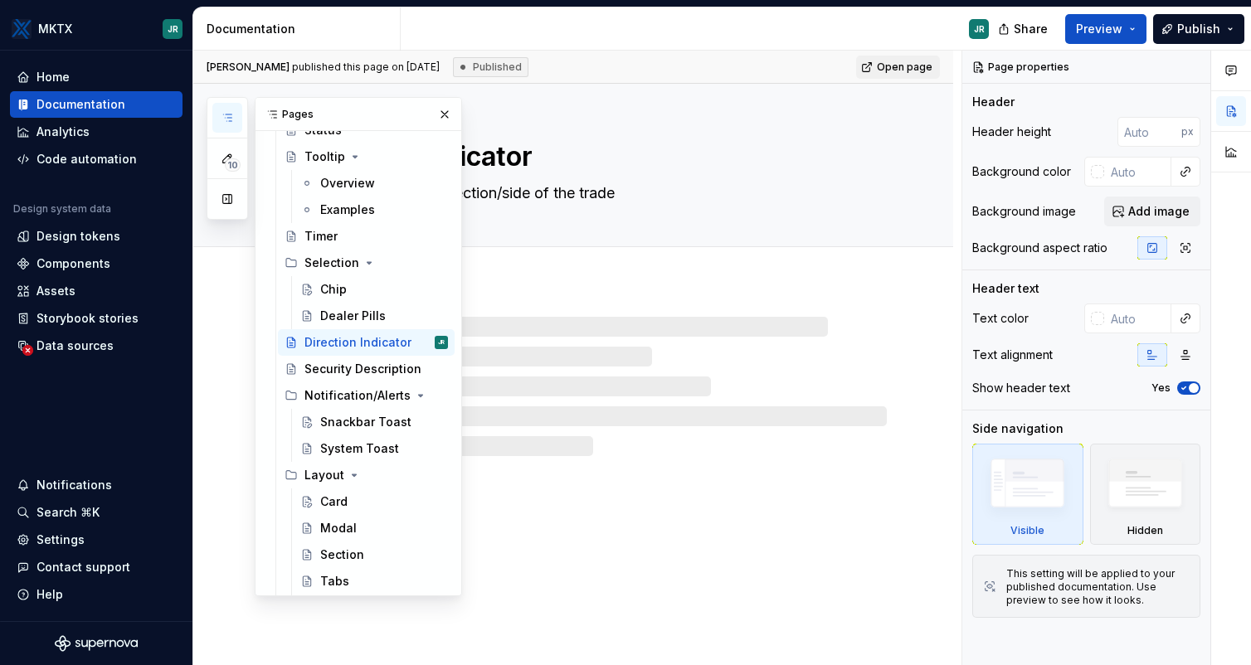
click at [913, 304] on div at bounding box center [573, 370] width 760 height 173
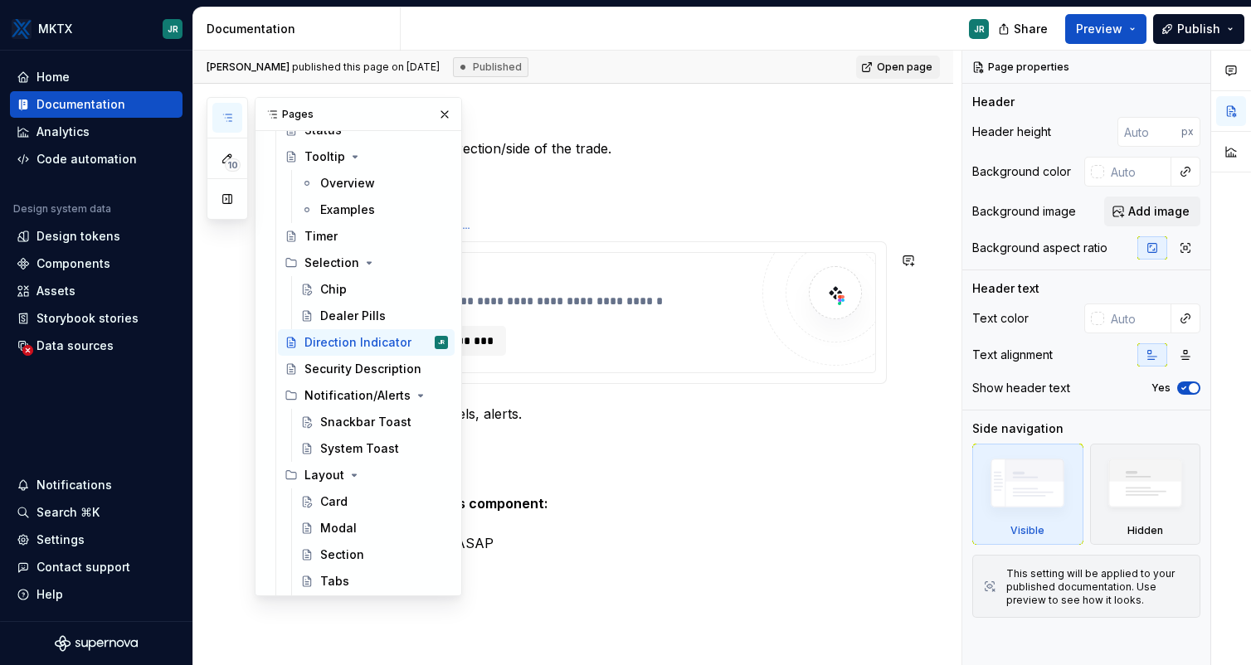
scroll to position [262, 0]
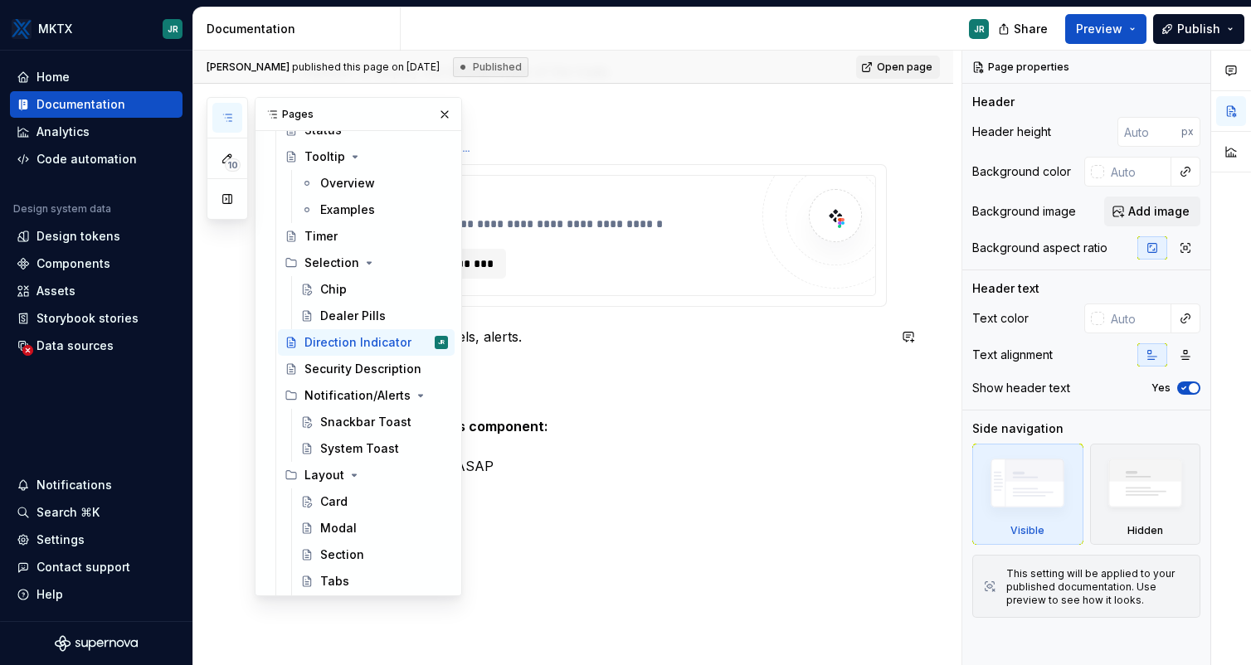
click at [933, 327] on div "**********" at bounding box center [573, 359] width 760 height 674
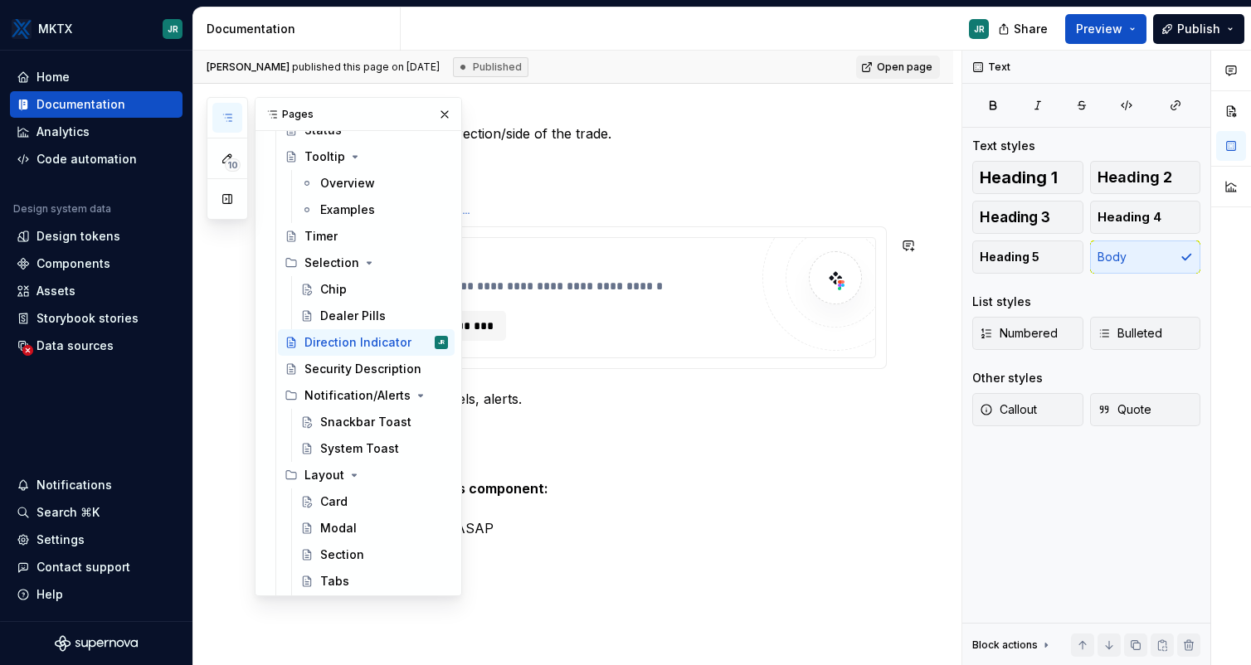
scroll to position [205, 0]
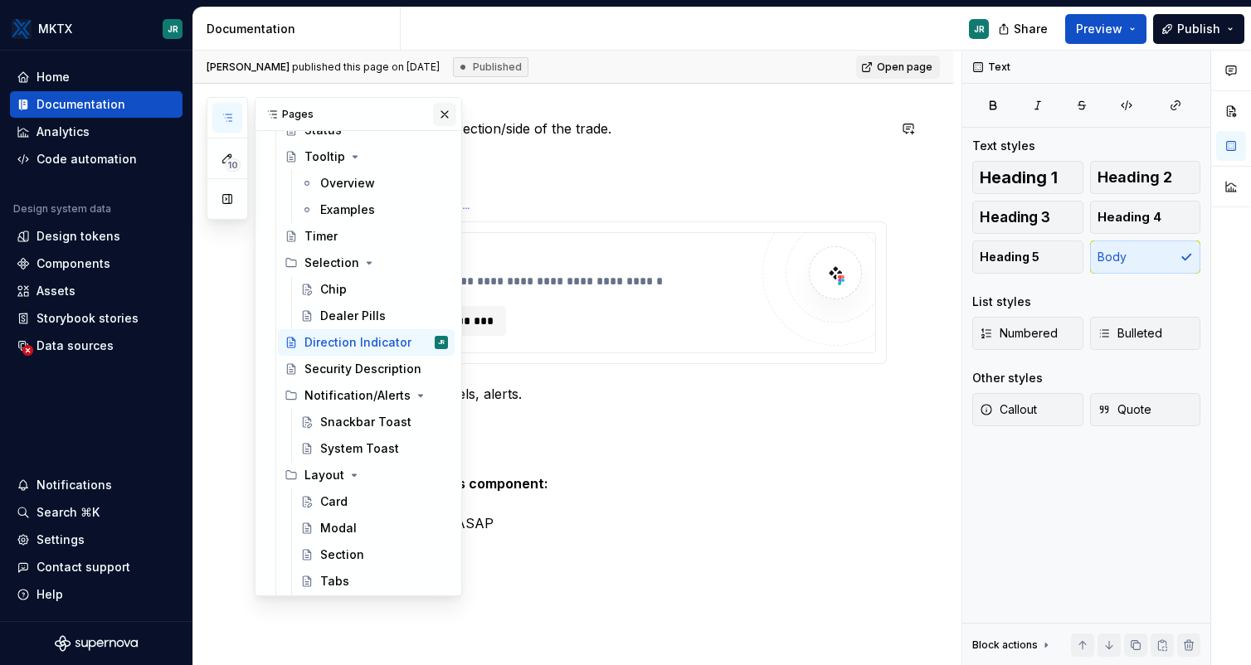
click at [449, 111] on button "button" at bounding box center [444, 114] width 23 height 23
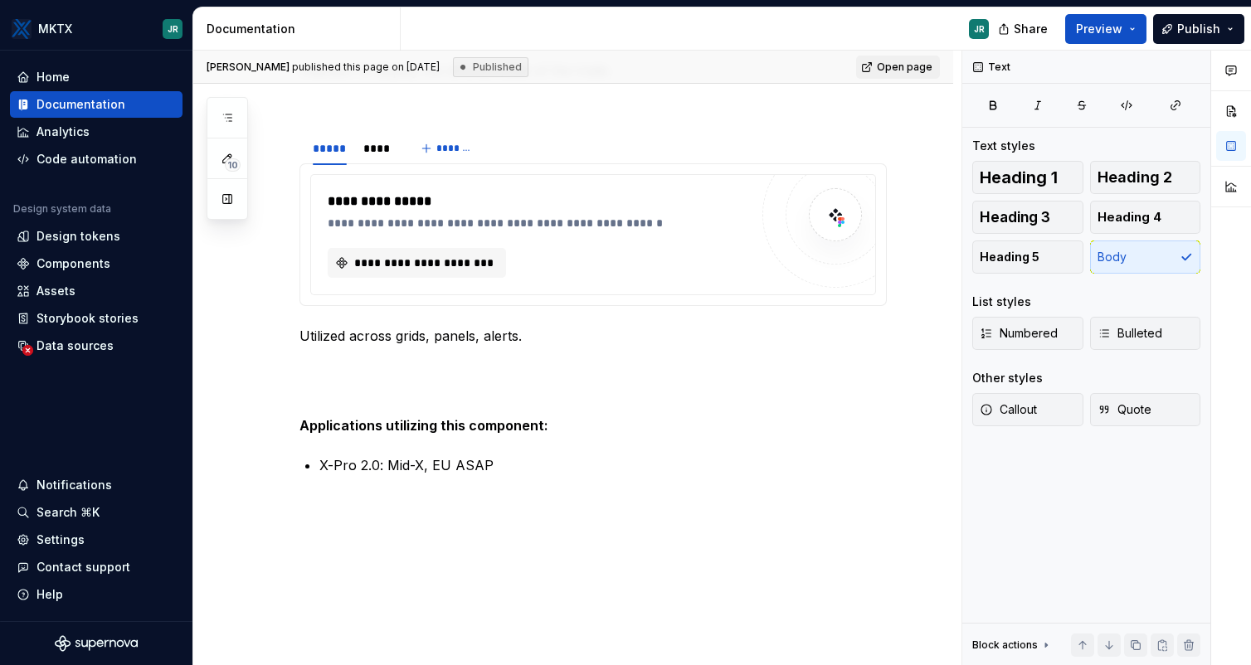
scroll to position [0, 0]
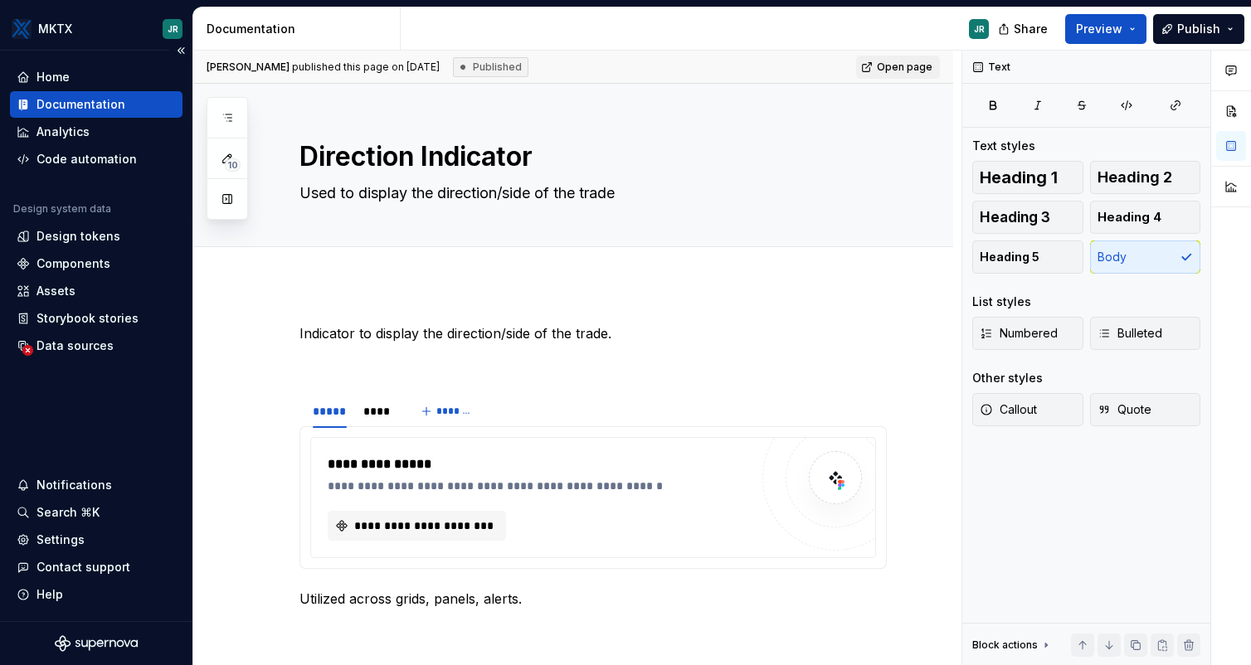
type textarea "*"
